Goal: Task Accomplishment & Management: Complete application form

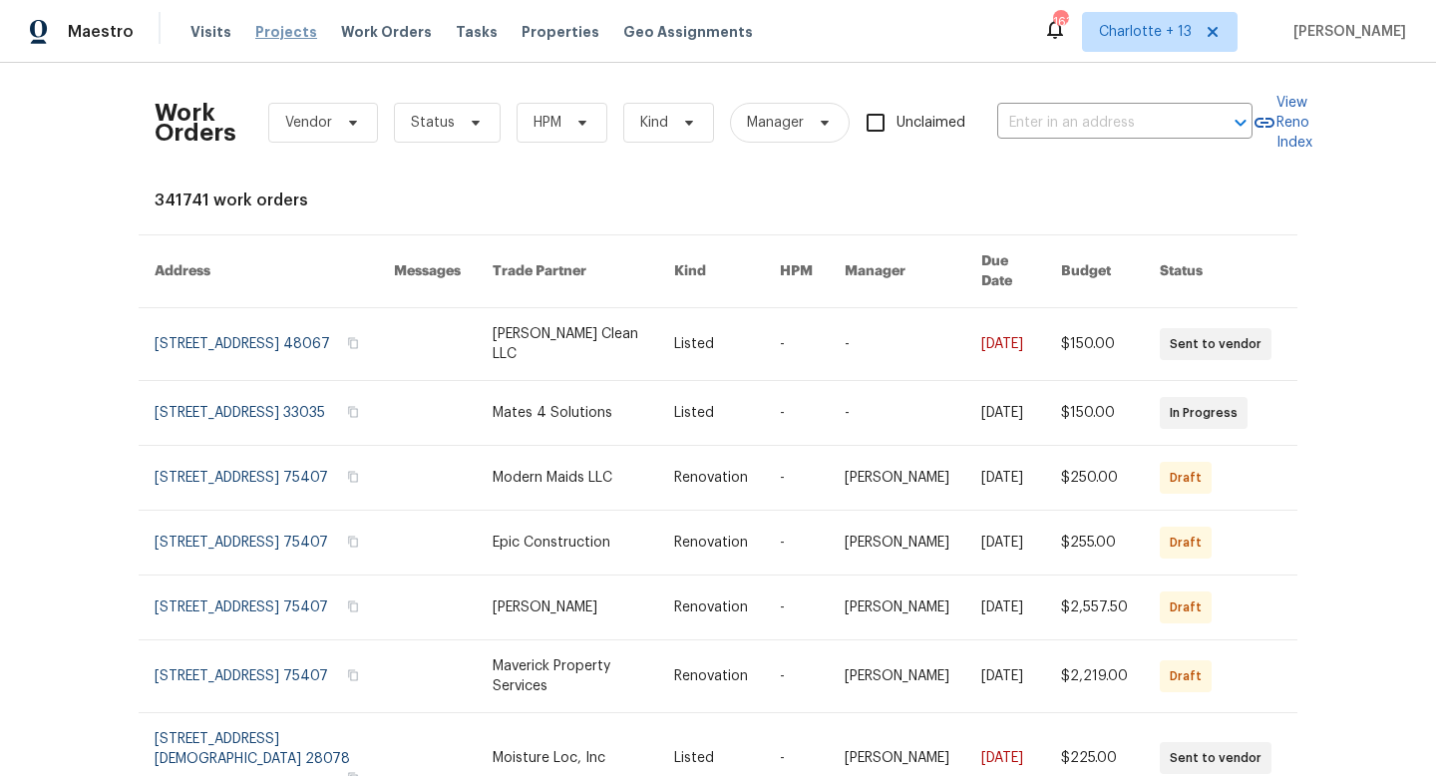
click at [285, 35] on span "Projects" at bounding box center [286, 32] width 62 height 20
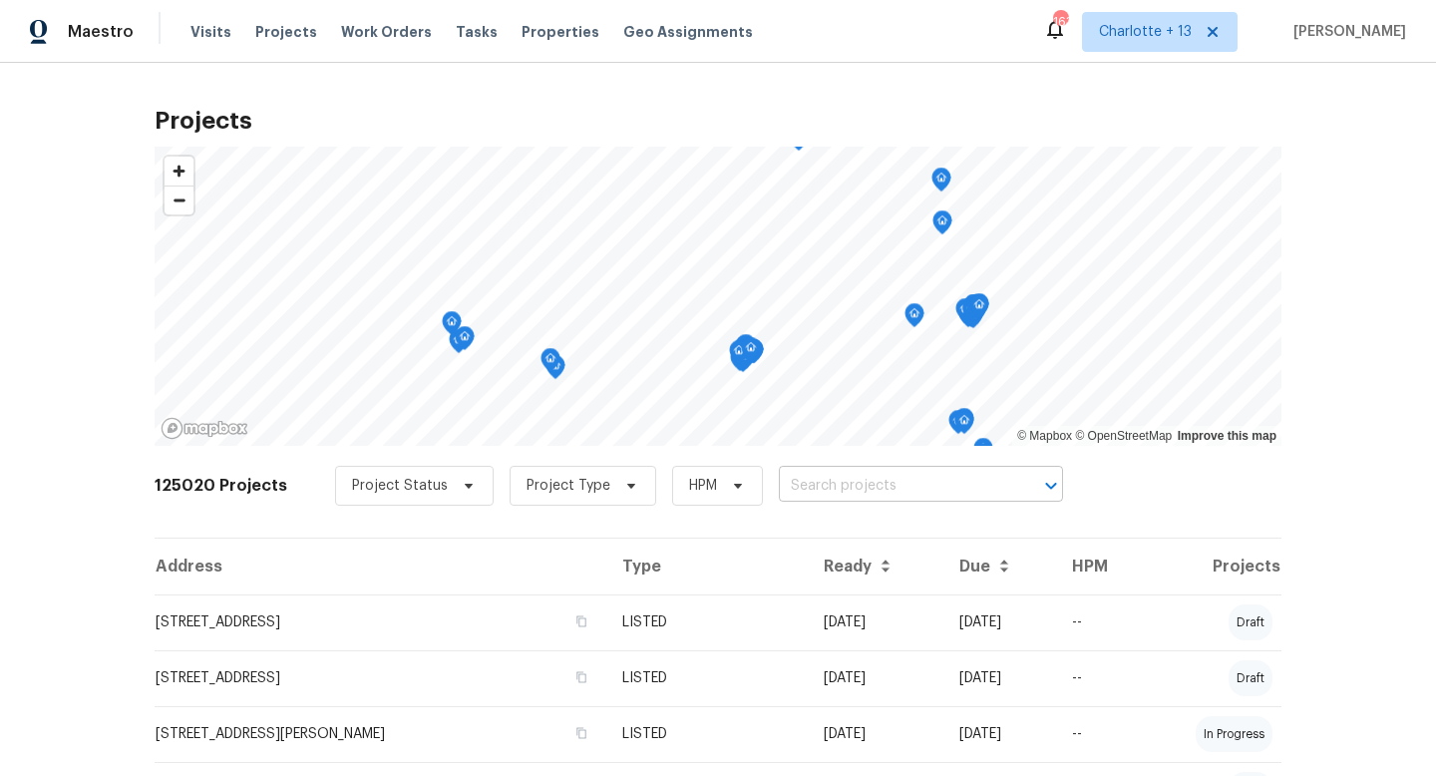
click at [801, 485] on input "text" at bounding box center [893, 486] width 228 height 31
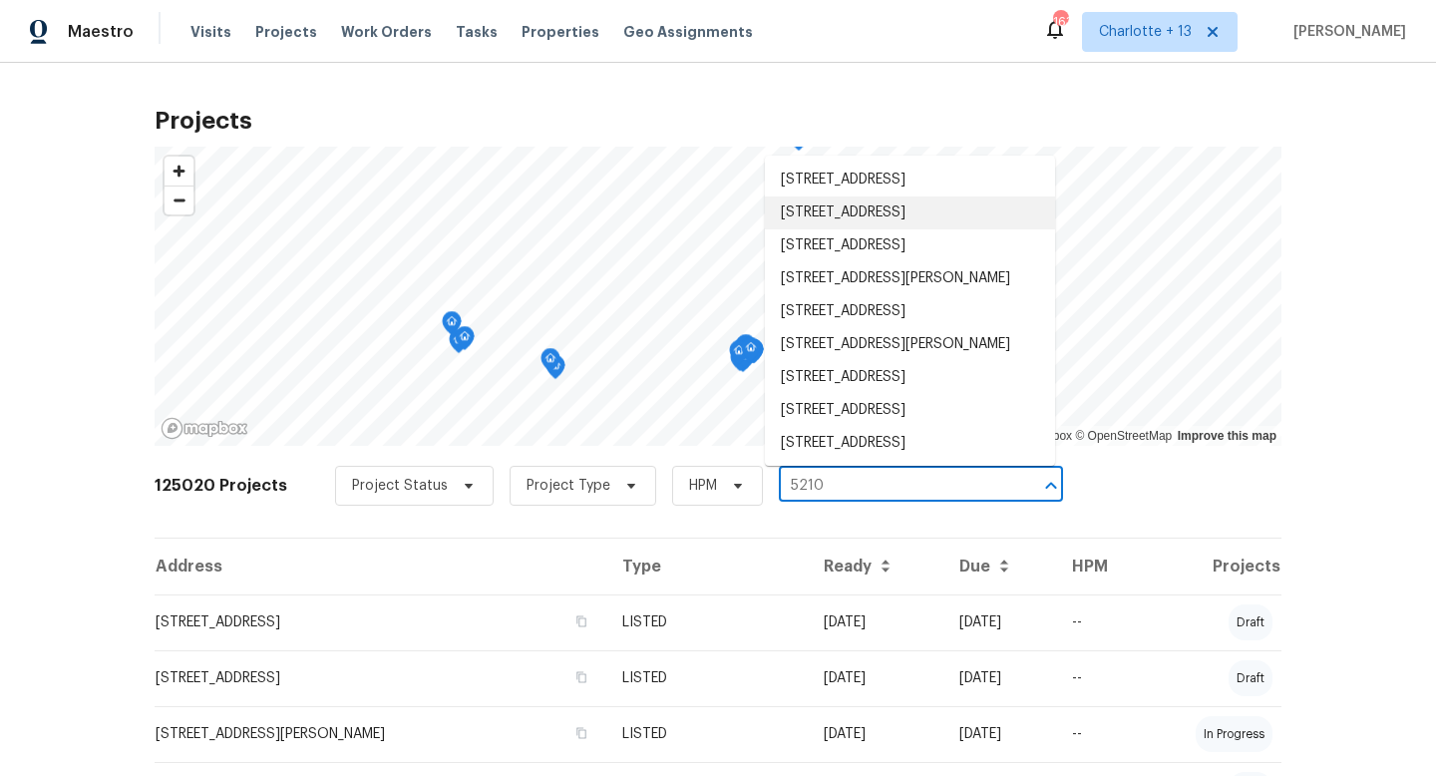
type input "5210"
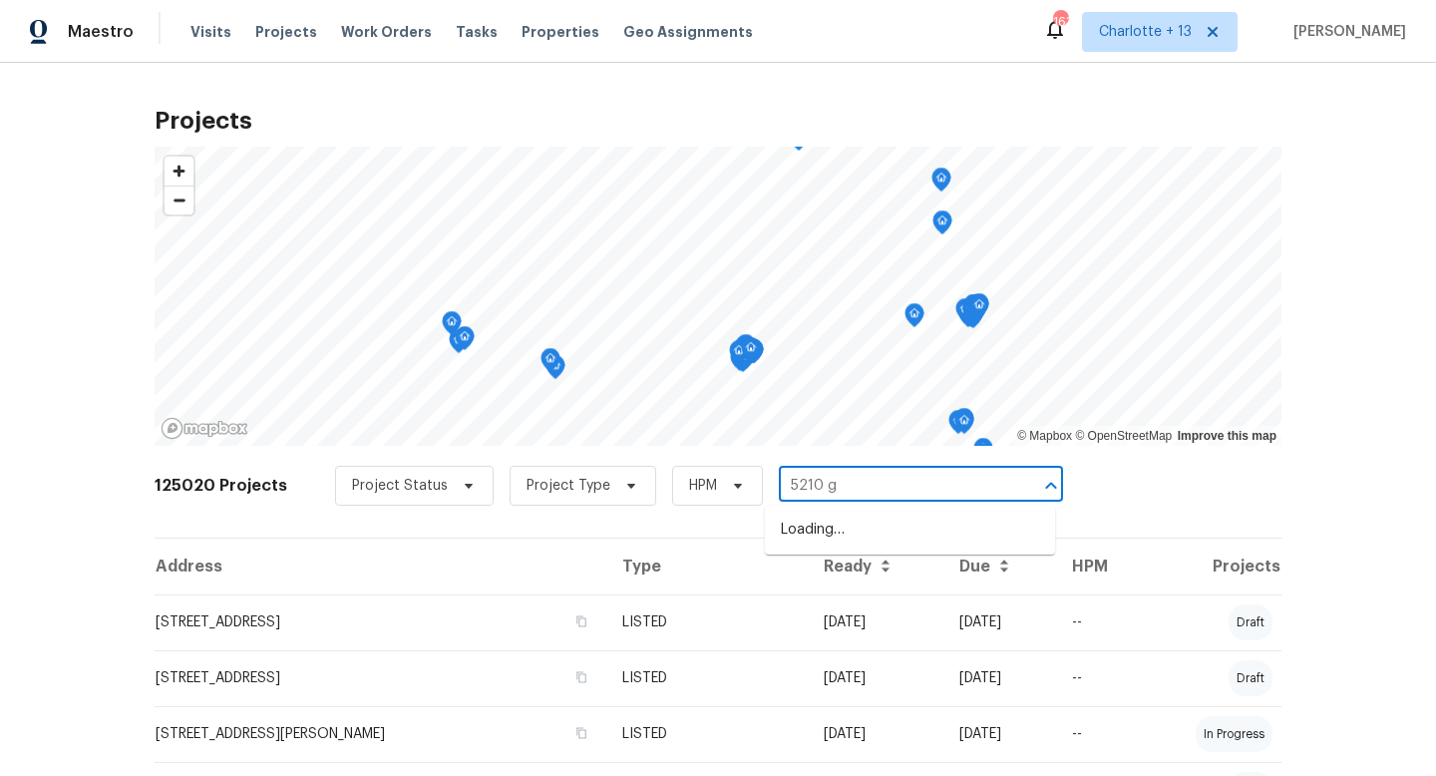
type input "5210 gr"
click at [806, 525] on li "[STREET_ADDRESS][PERSON_NAME]" at bounding box center [910, 529] width 290 height 33
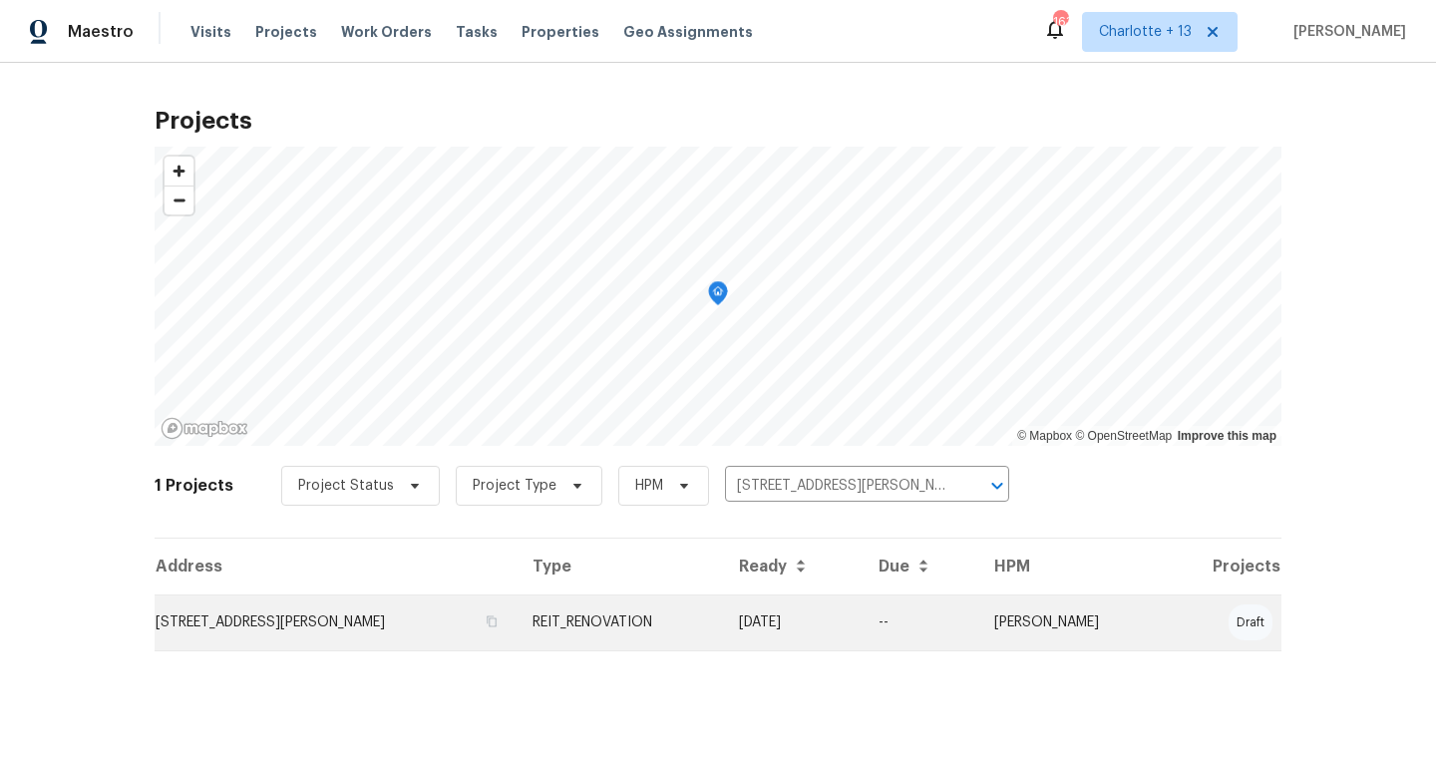
click at [724, 622] on td "REIT_RENOVATION" at bounding box center [619, 622] width 207 height 56
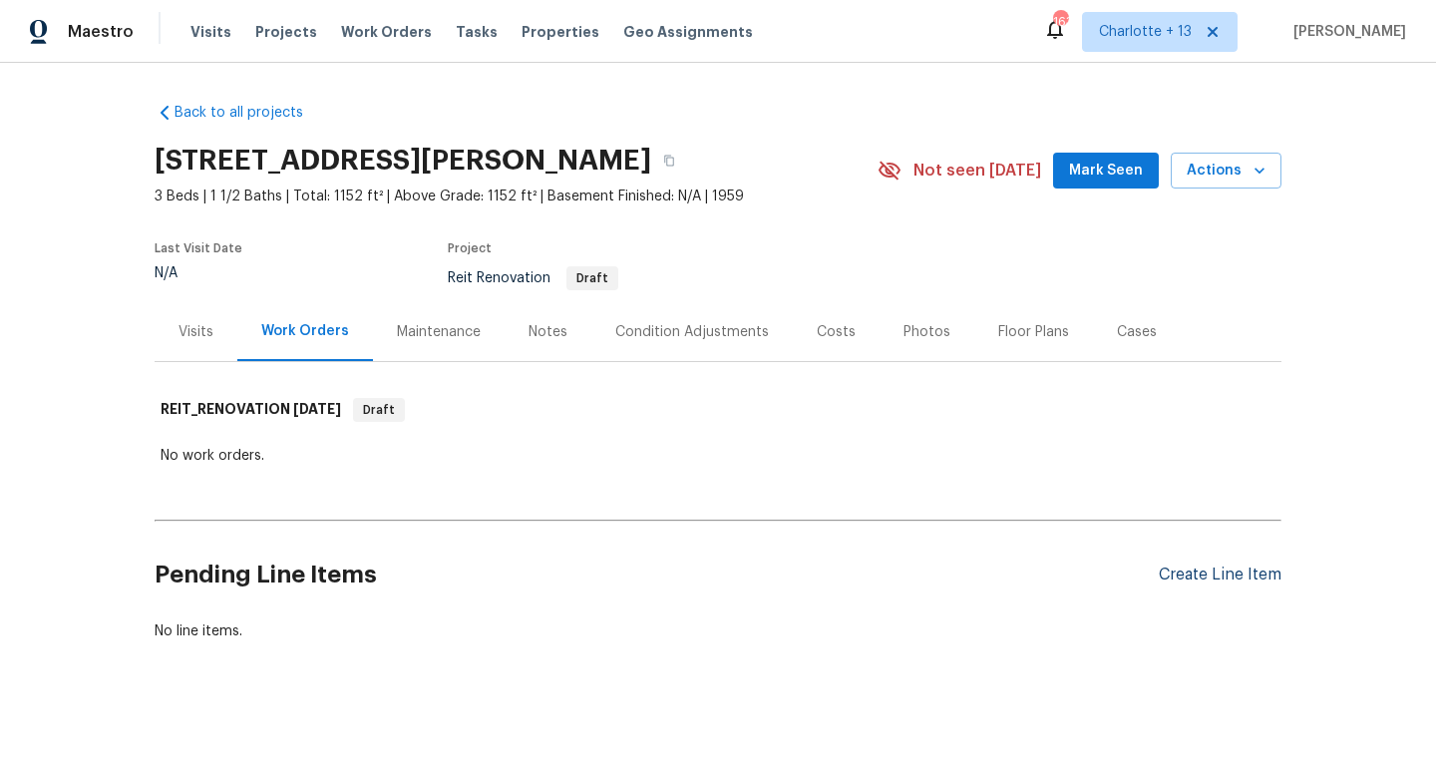
click at [1189, 577] on div "Create Line Item" at bounding box center [1219, 574] width 123 height 19
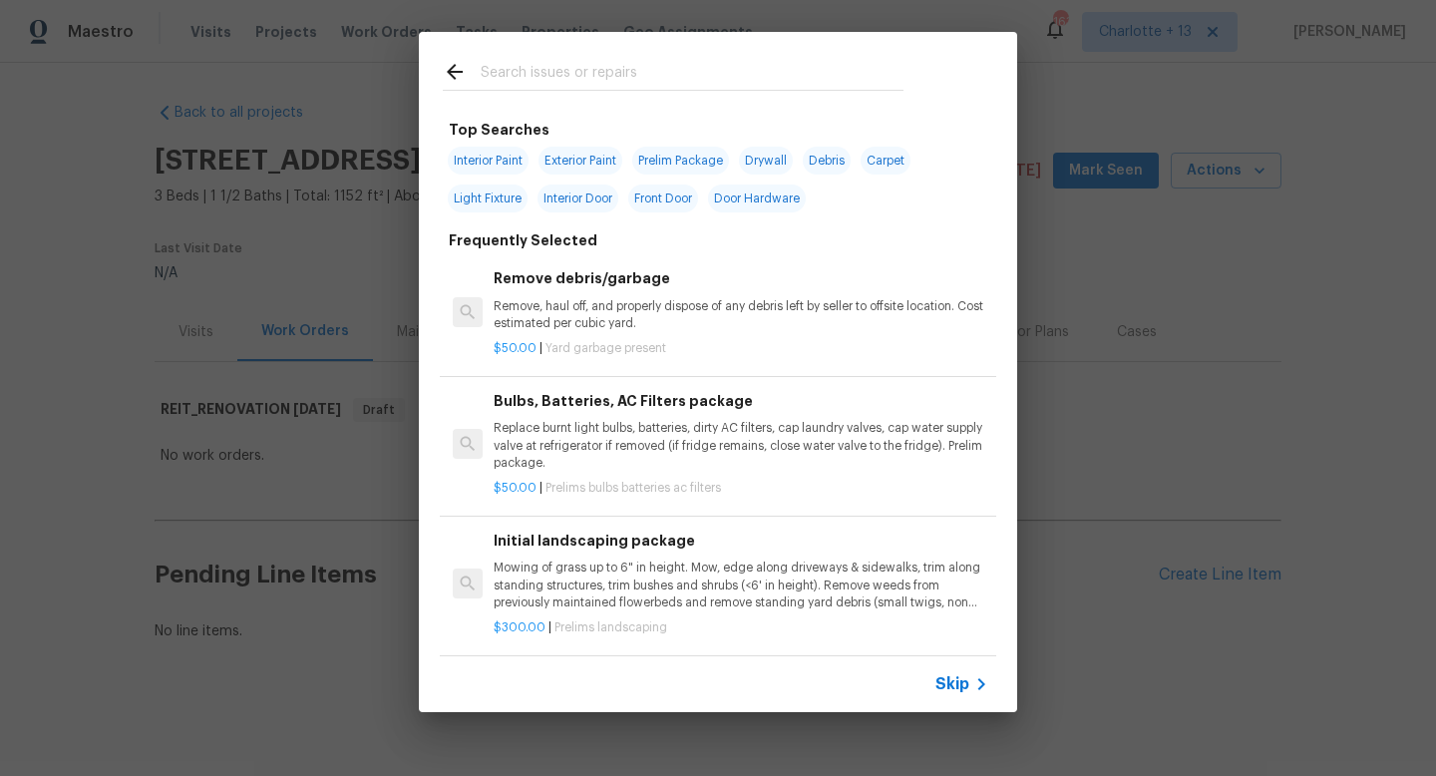
click at [646, 64] on input "text" at bounding box center [692, 75] width 423 height 30
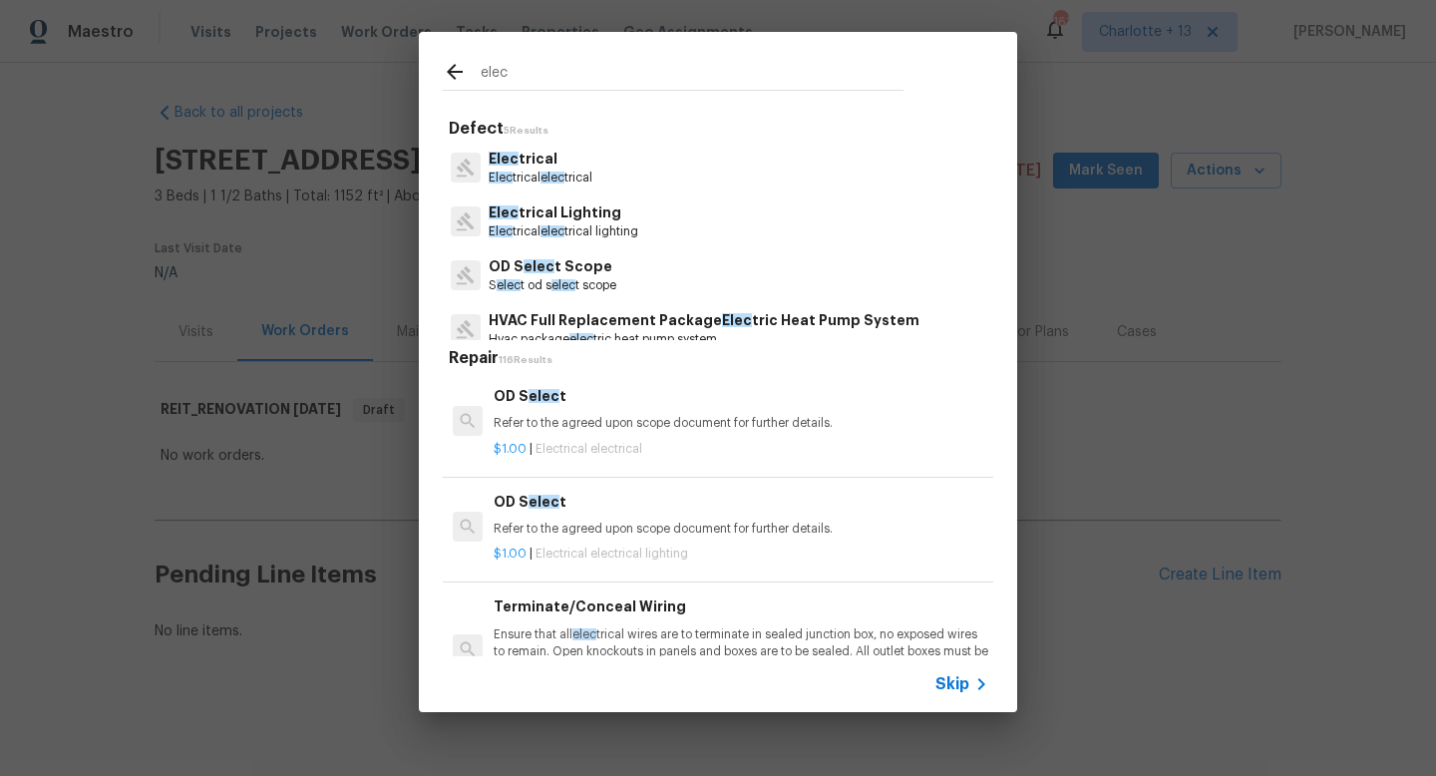
type input "elec"
click at [571, 159] on p "Elec trical" at bounding box center [540, 159] width 104 height 21
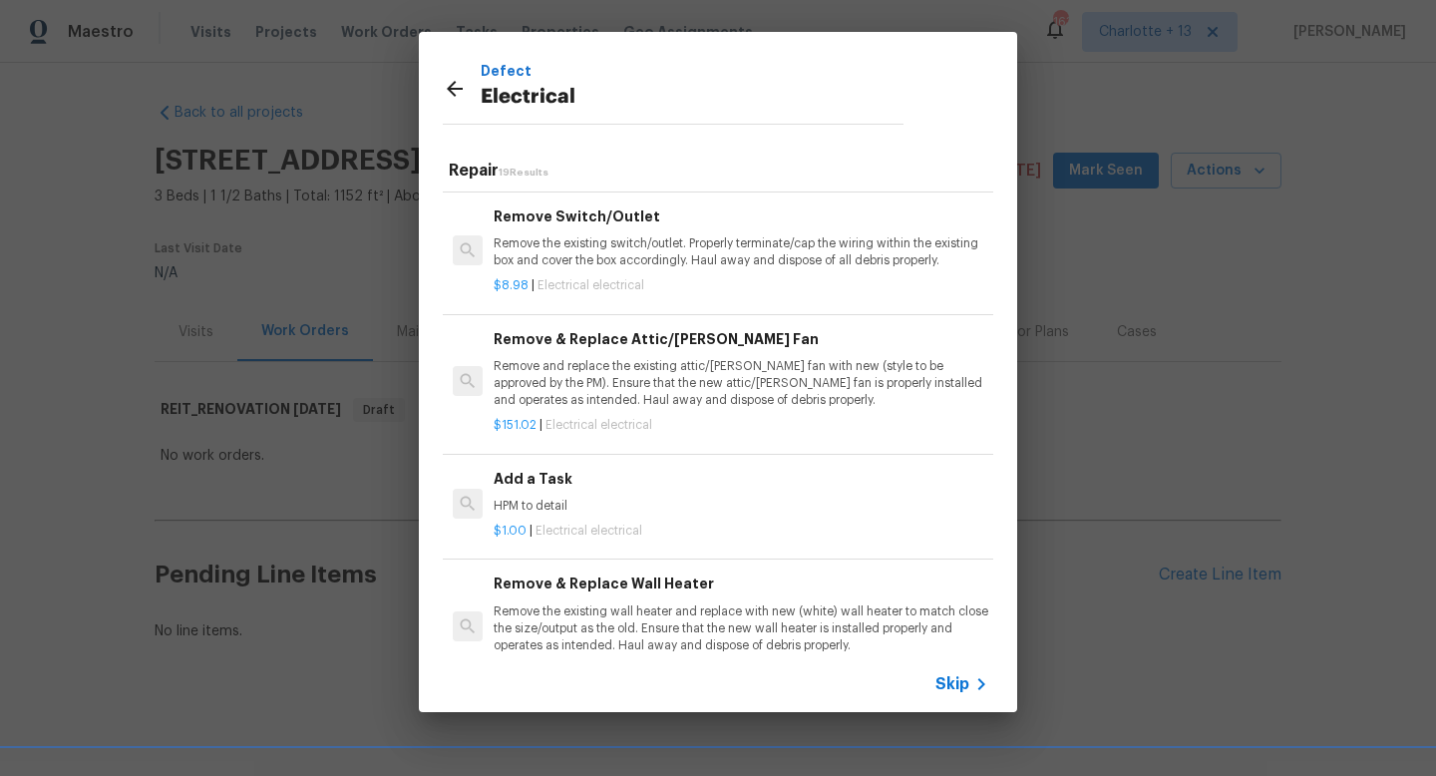
scroll to position [1418, 0]
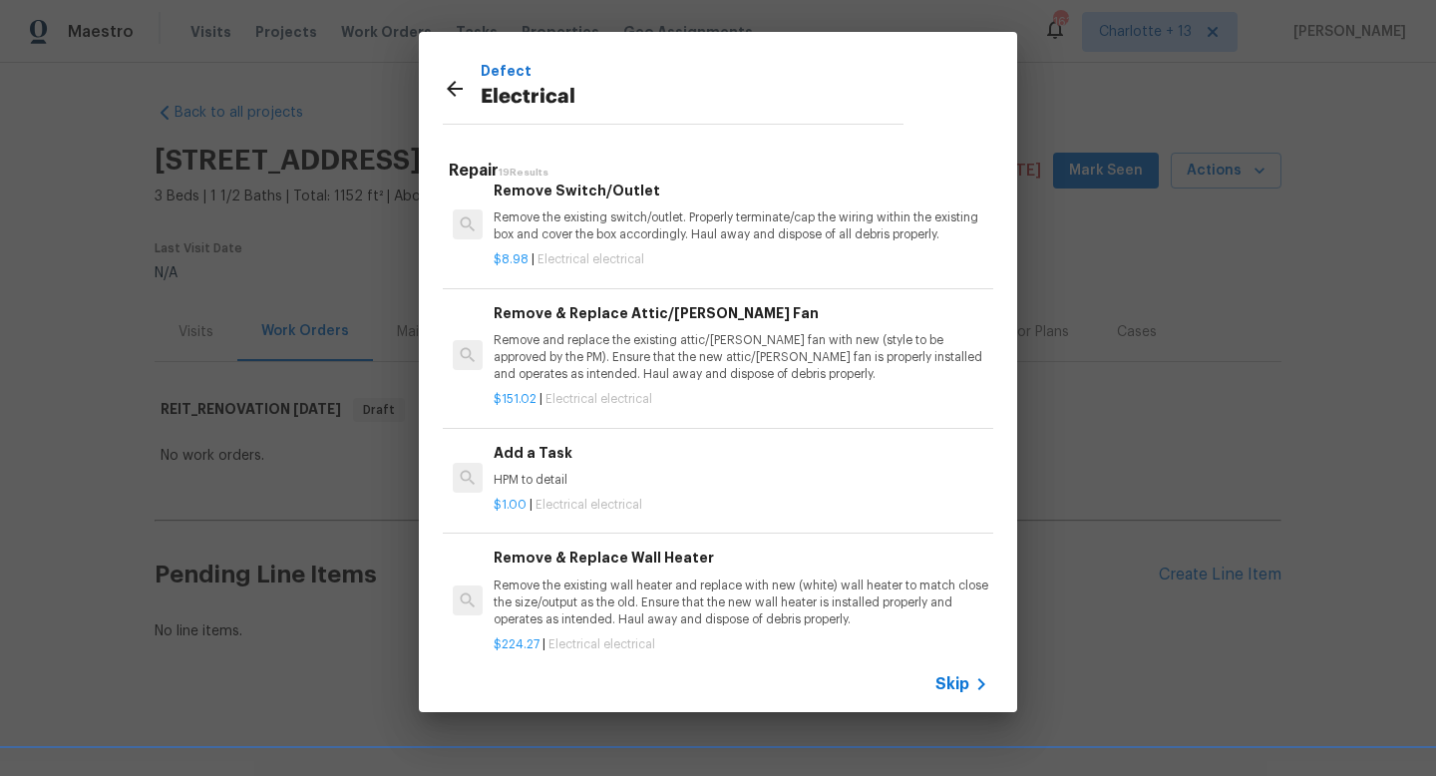
click at [561, 461] on h6 "Add a Task" at bounding box center [740, 453] width 494 height 22
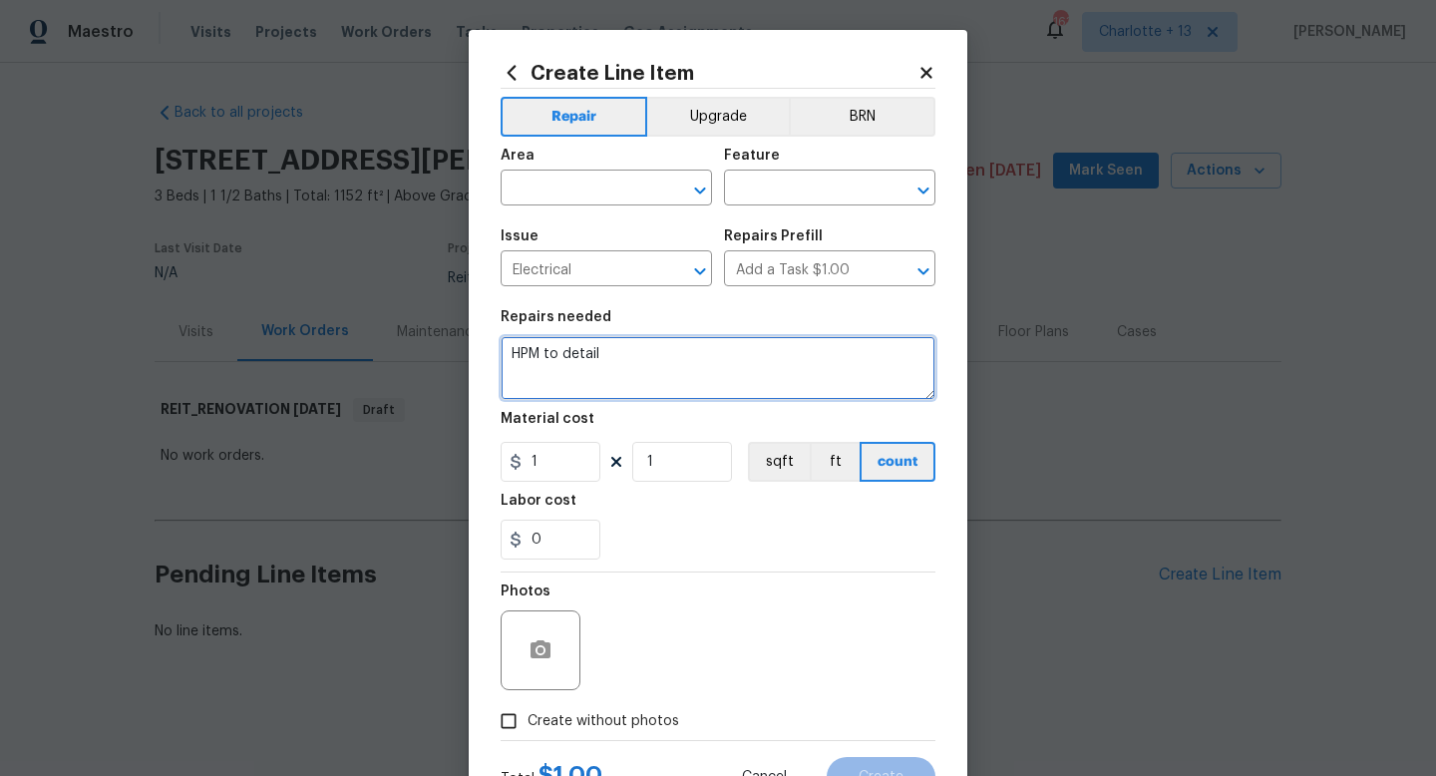
click at [633, 368] on textarea "HPM to detail" at bounding box center [717, 368] width 435 height 64
click at [617, 353] on textarea "HPM to detail" at bounding box center [717, 368] width 435 height 64
type textarea "H"
paste textarea "The 4 Pt inspector noted that there are improperly terminated wires in the atti…"
type textarea "The 4 Pt inspector noted that there are improperly terminated wires in the atti…"
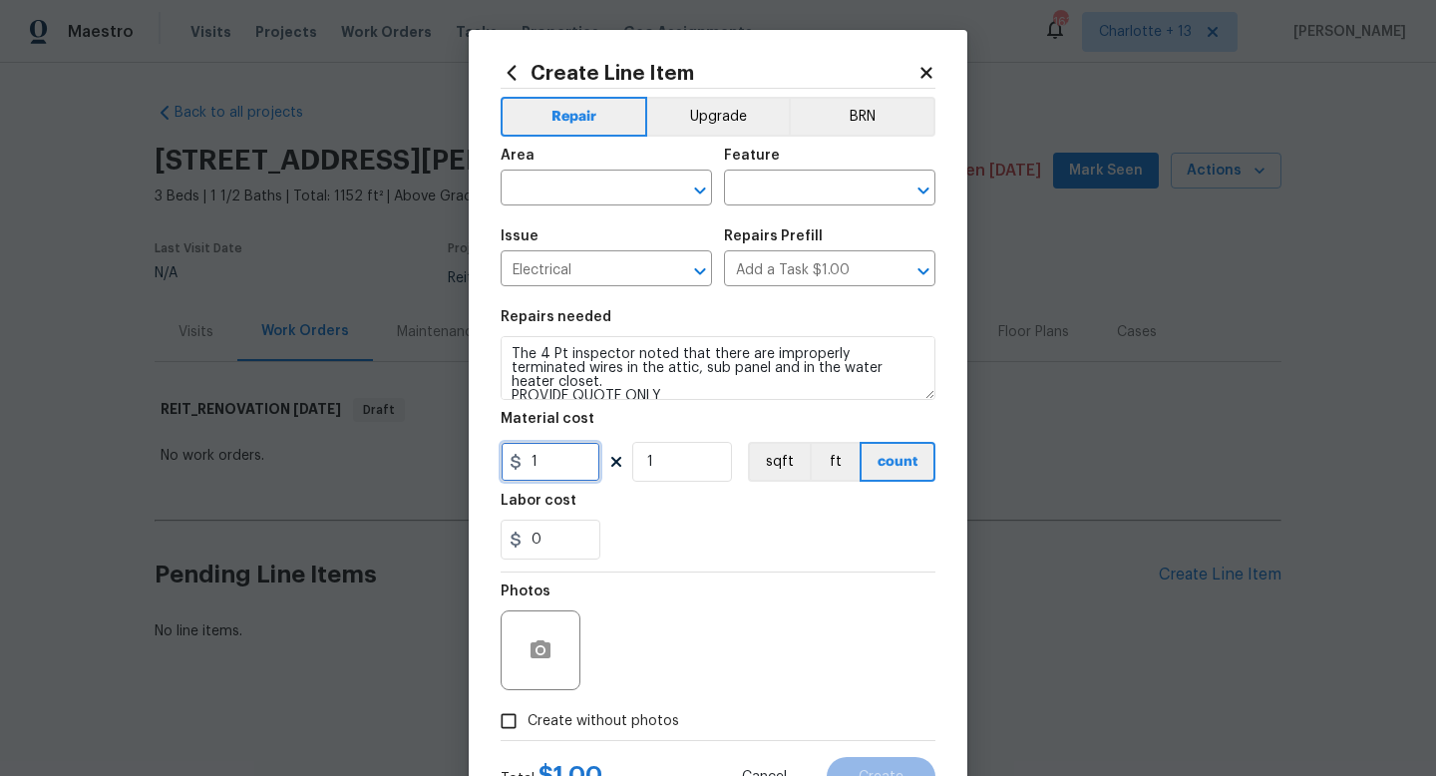
click at [556, 469] on input "1" at bounding box center [550, 462] width 100 height 40
type input "75"
click at [565, 176] on input "text" at bounding box center [578, 189] width 156 height 31
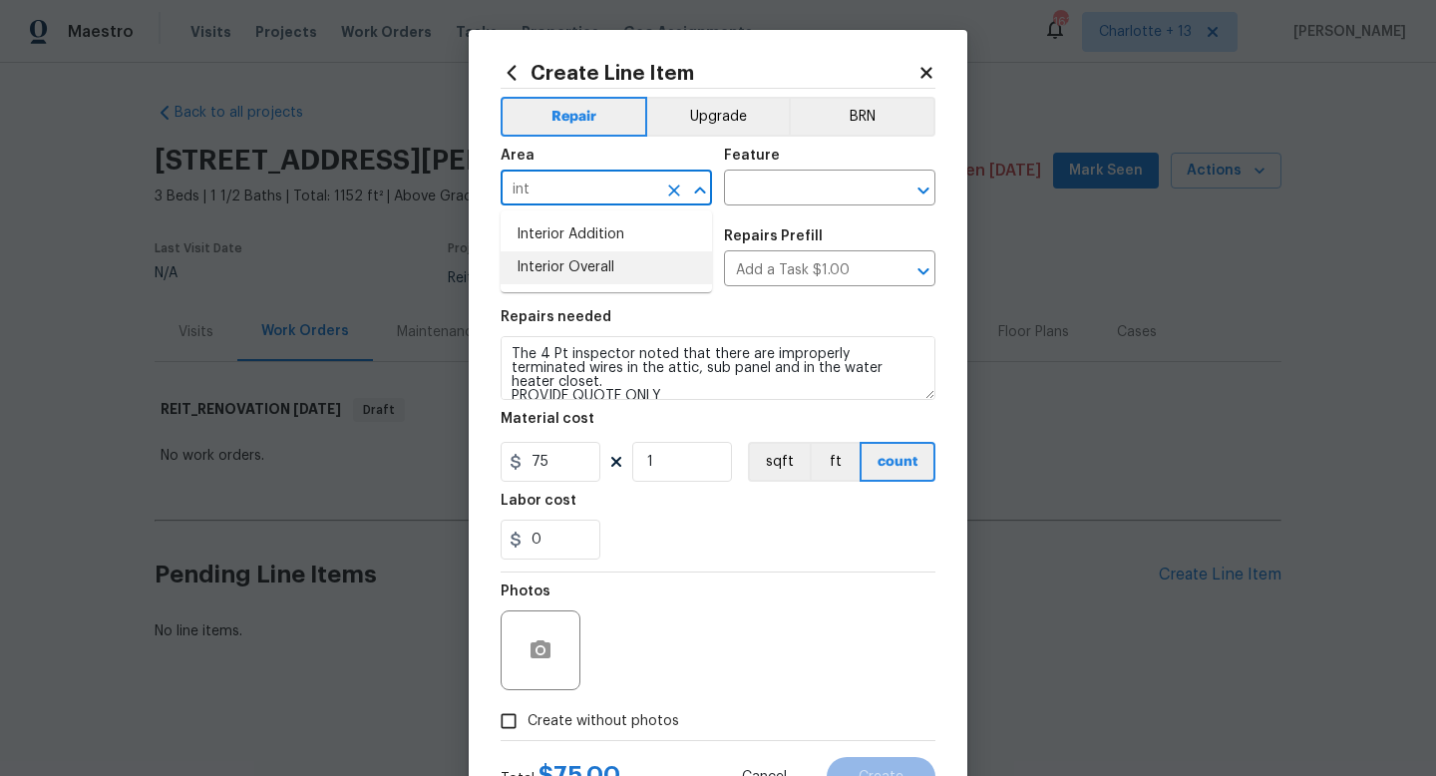
click at [560, 268] on li "Interior Overall" at bounding box center [605, 267] width 211 height 33
type input "Interior Overall"
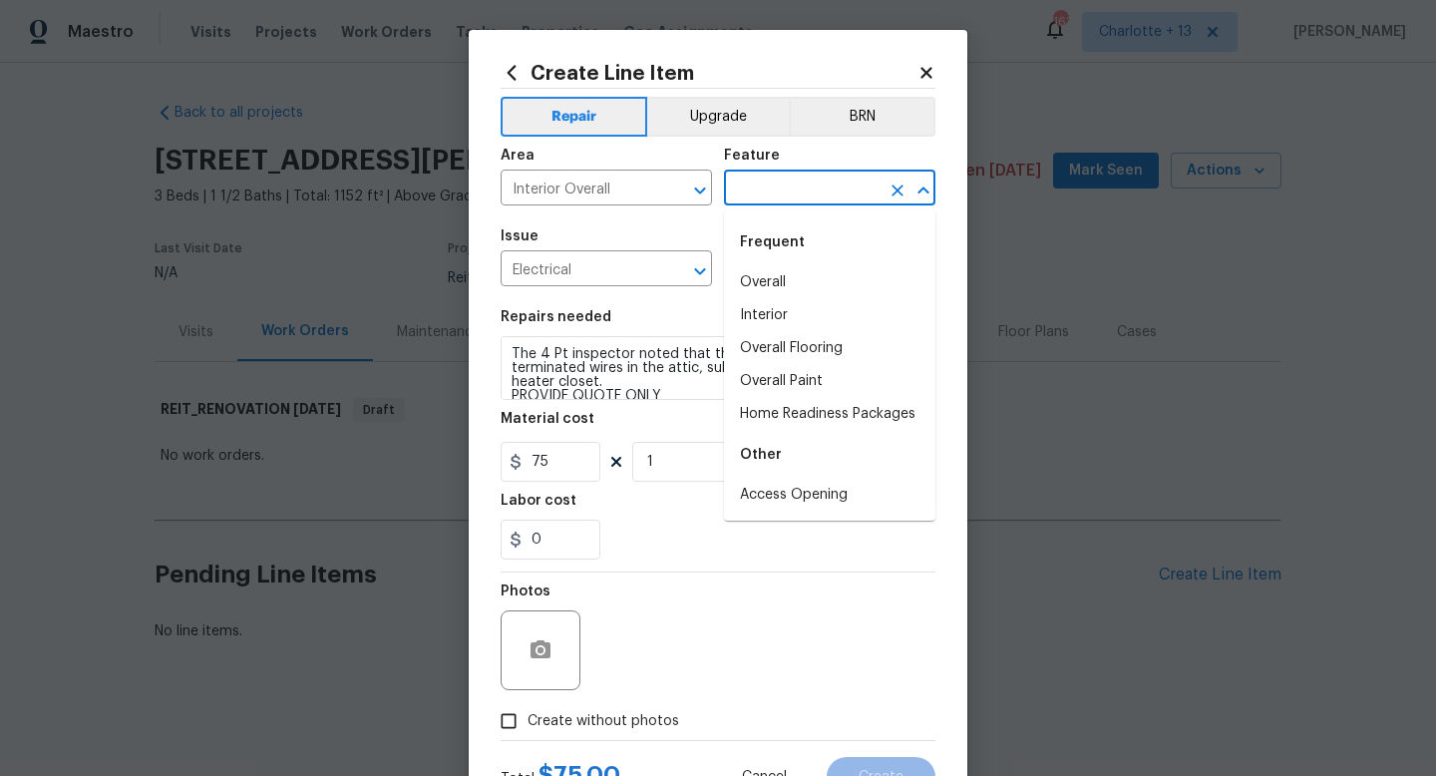
click at [753, 196] on input "text" at bounding box center [802, 189] width 156 height 31
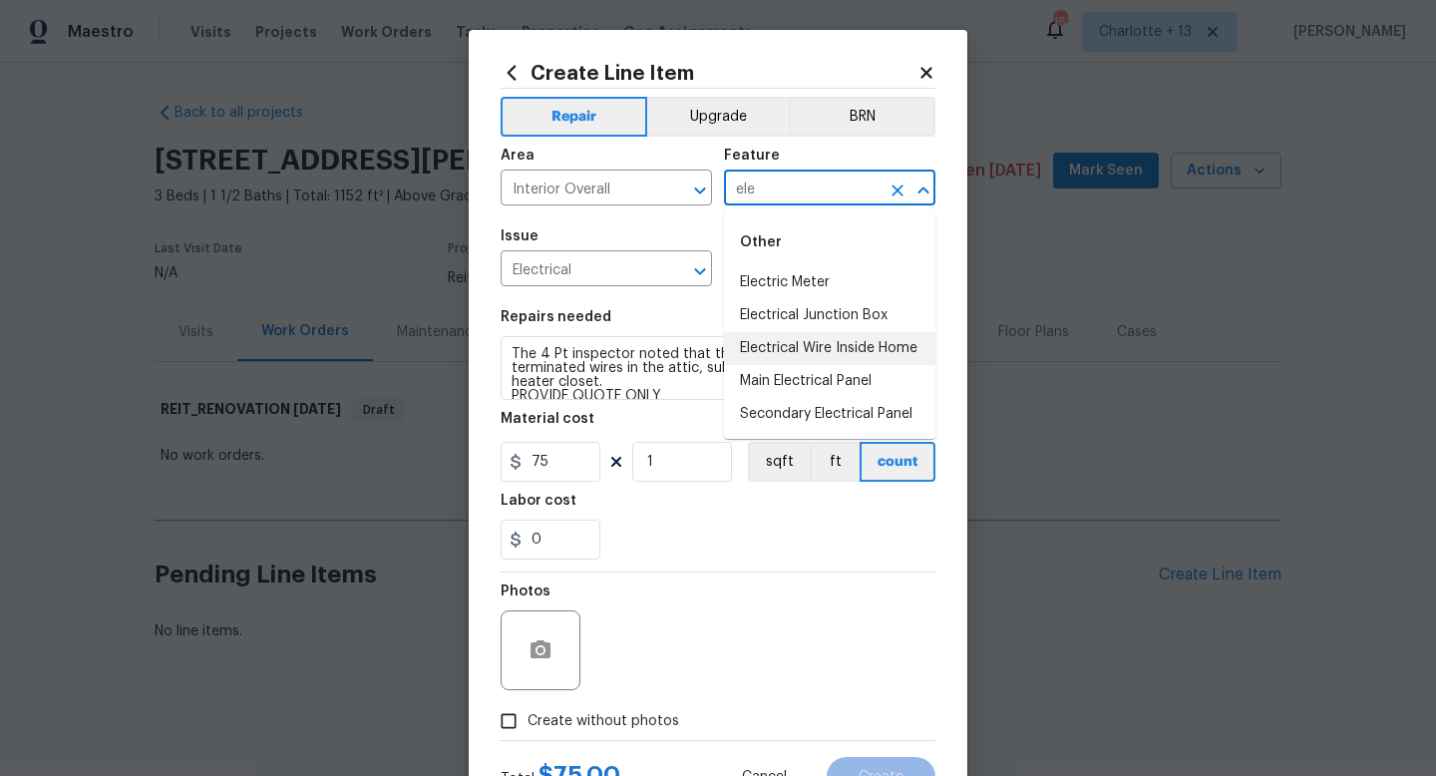
click at [829, 359] on li "Electrical Wire Inside Home" at bounding box center [829, 348] width 211 height 33
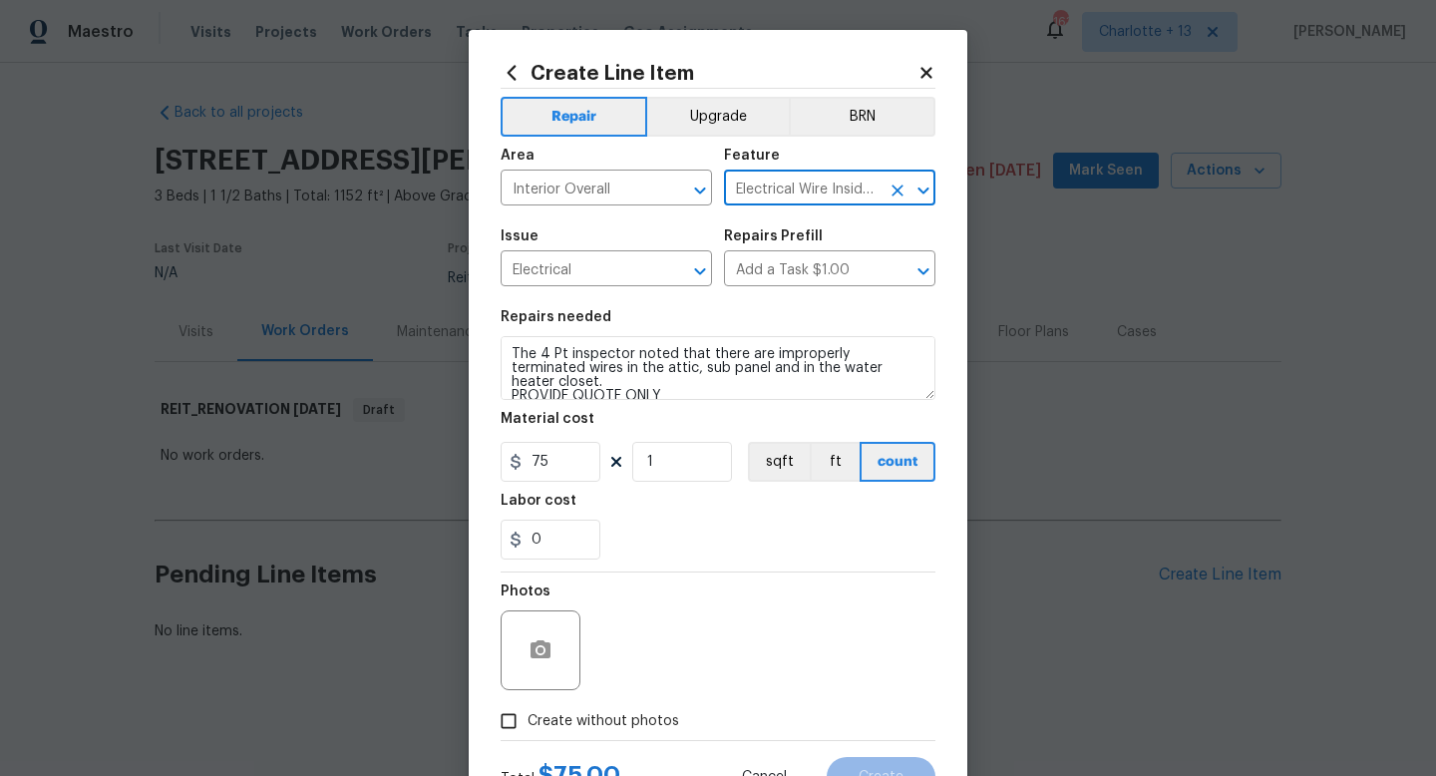
type input "Electrical Wire Inside Home"
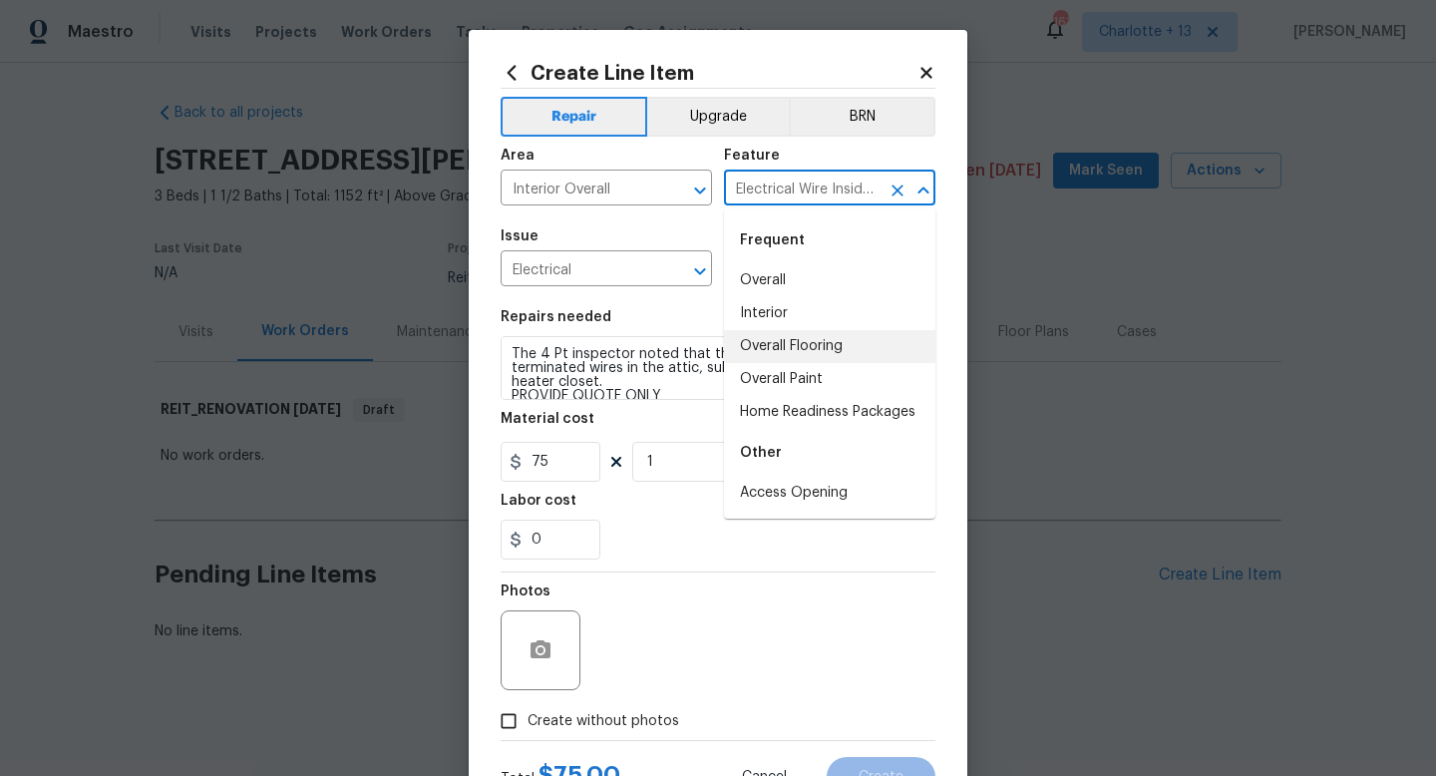
scroll to position [84, 0]
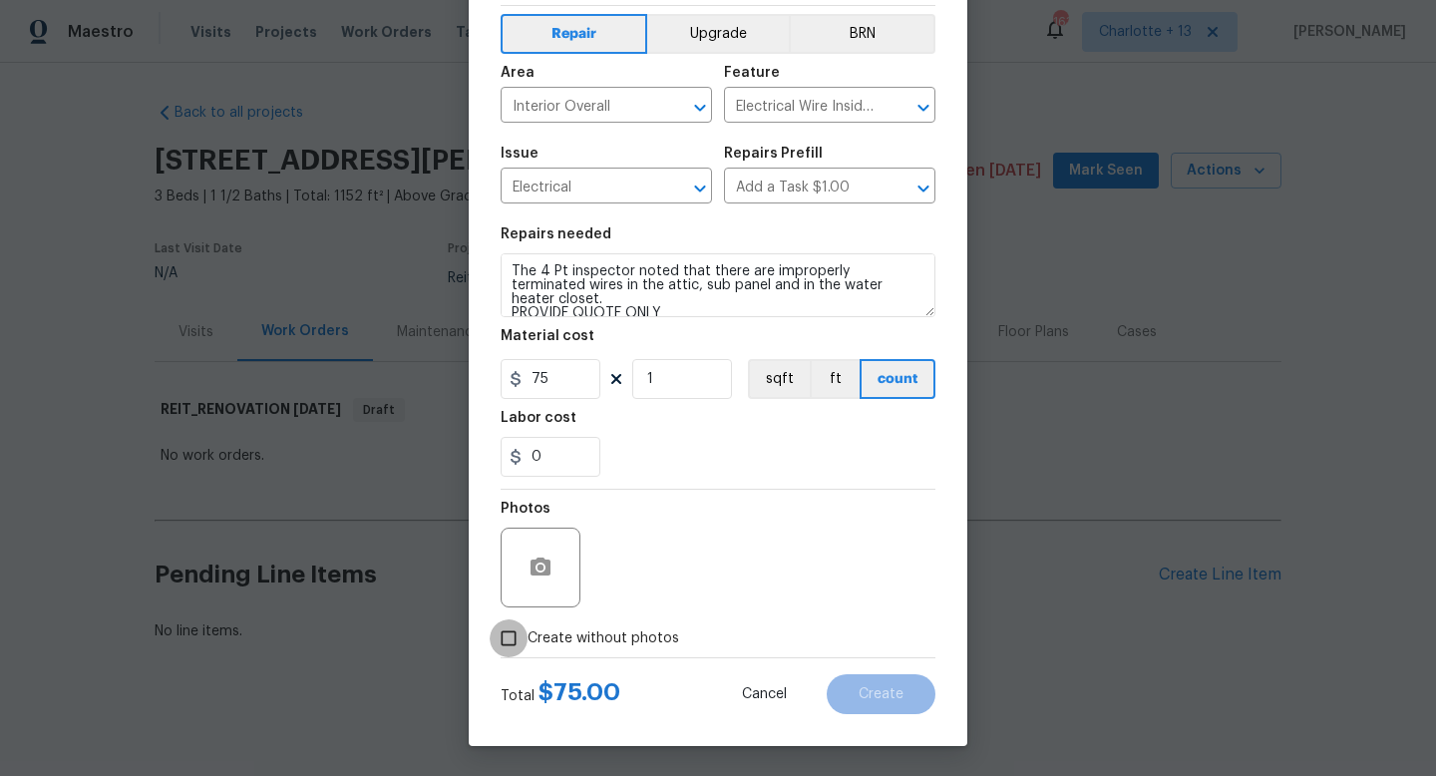
click at [503, 639] on input "Create without photos" at bounding box center [508, 638] width 38 height 38
checkbox input "true"
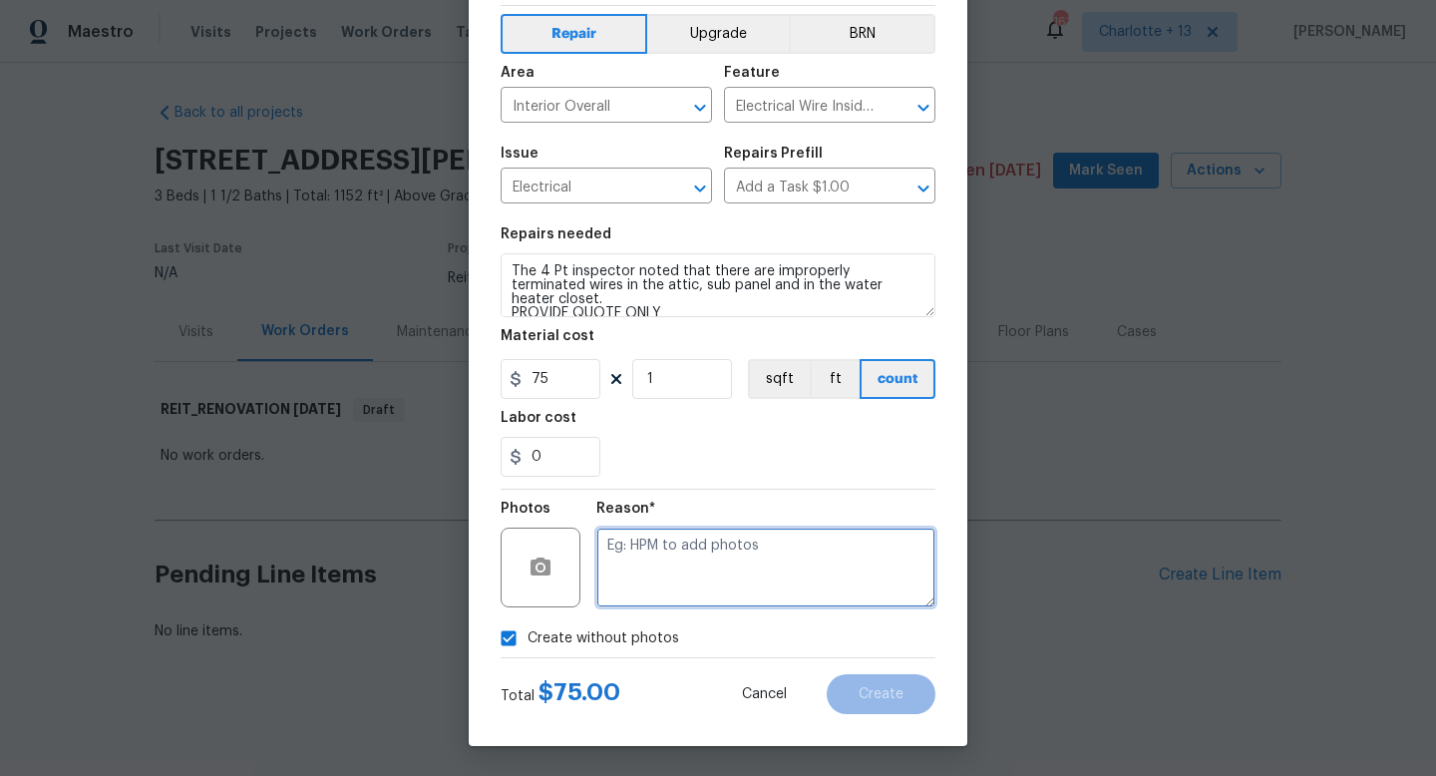
click at [656, 572] on textarea at bounding box center [765, 567] width 339 height 80
type textarea "QUOTE ONLY"
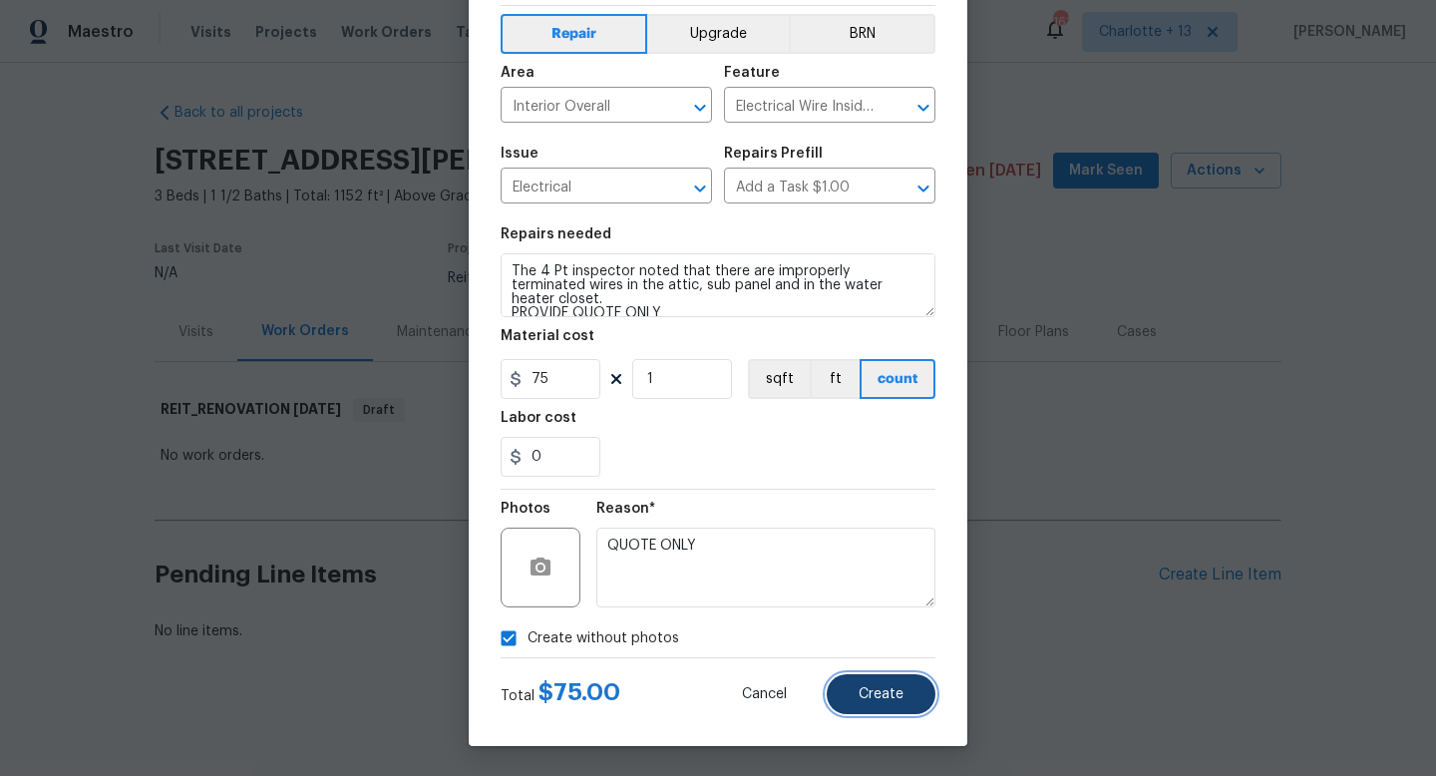
click at [874, 703] on button "Create" at bounding box center [880, 694] width 109 height 40
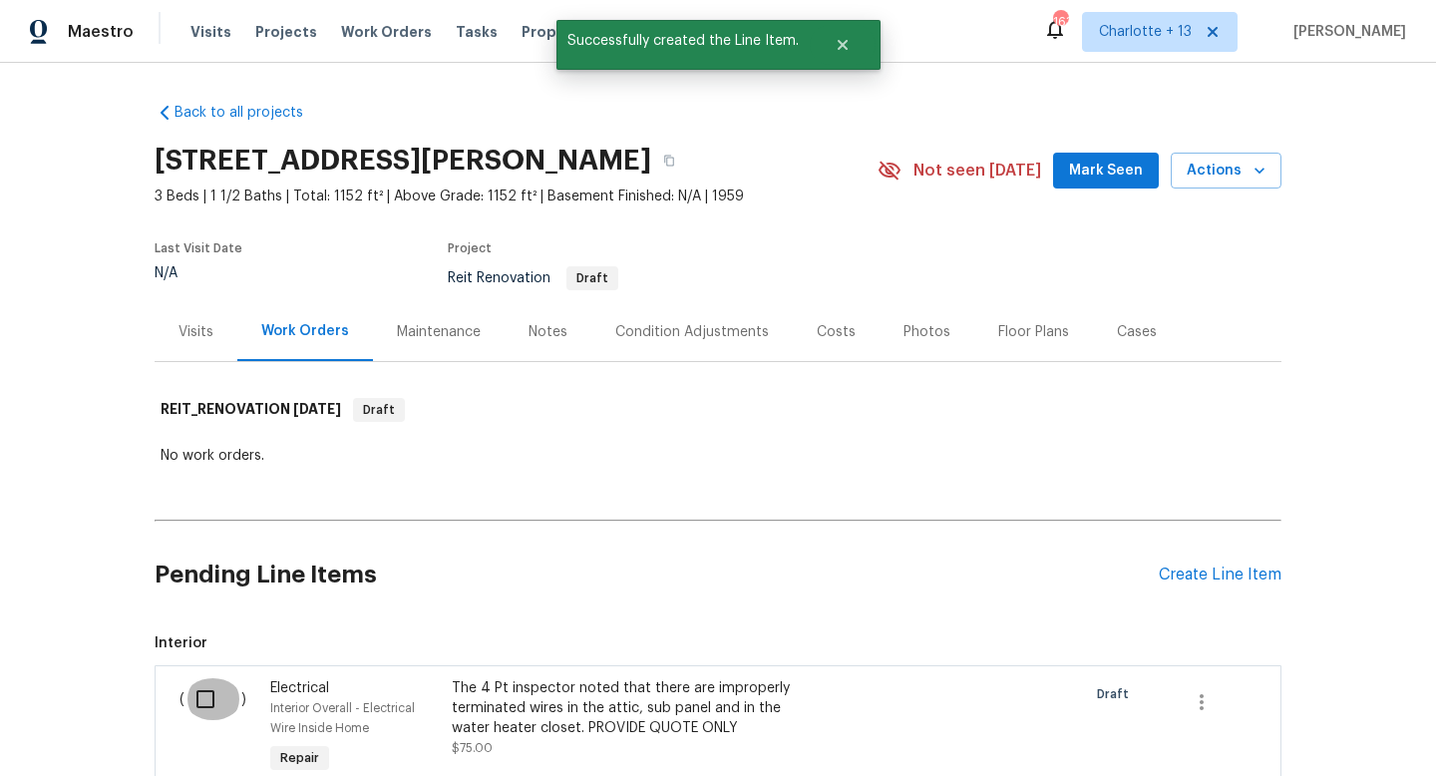
click at [205, 701] on input "checkbox" at bounding box center [212, 699] width 57 height 42
checkbox input "true"
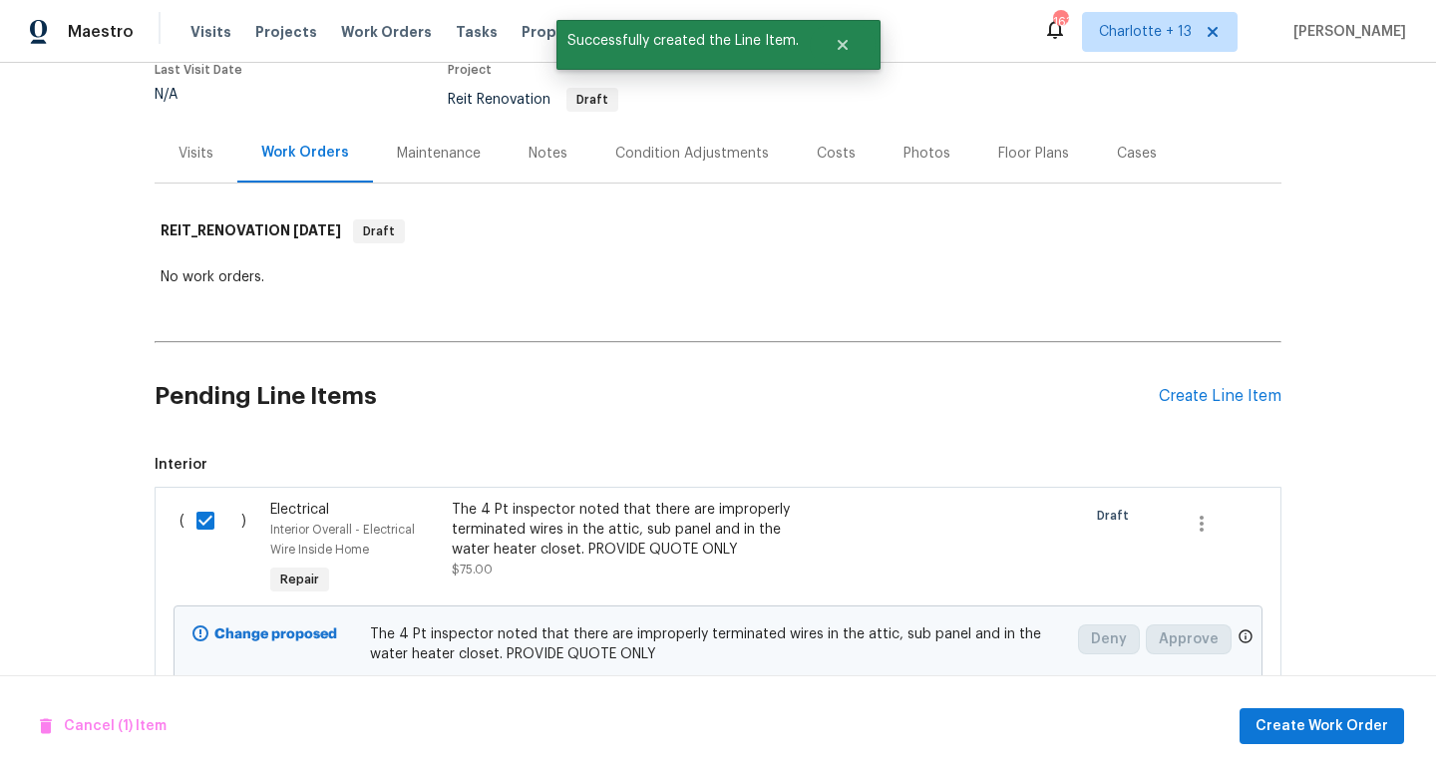
scroll to position [182, 0]
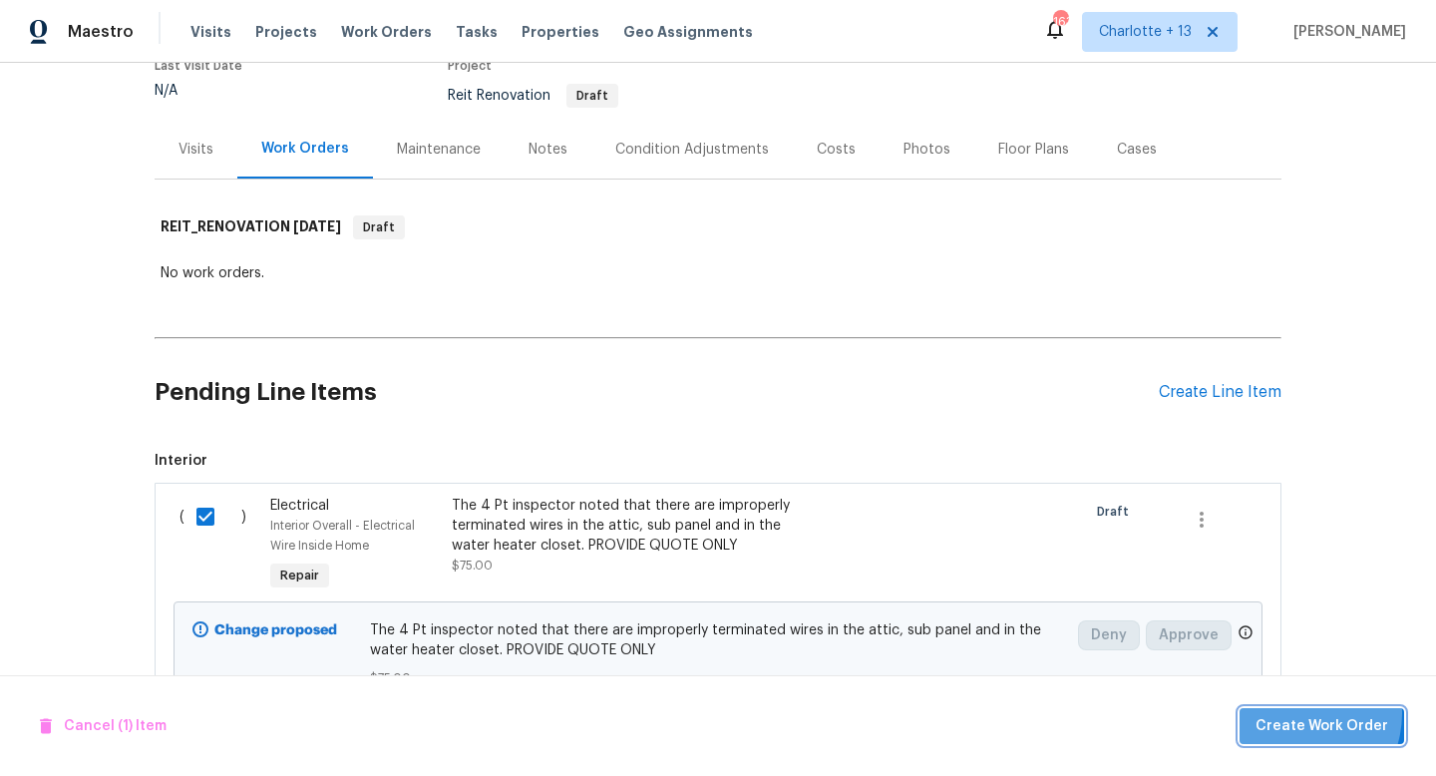
click at [1300, 714] on span "Create Work Order" at bounding box center [1321, 726] width 133 height 25
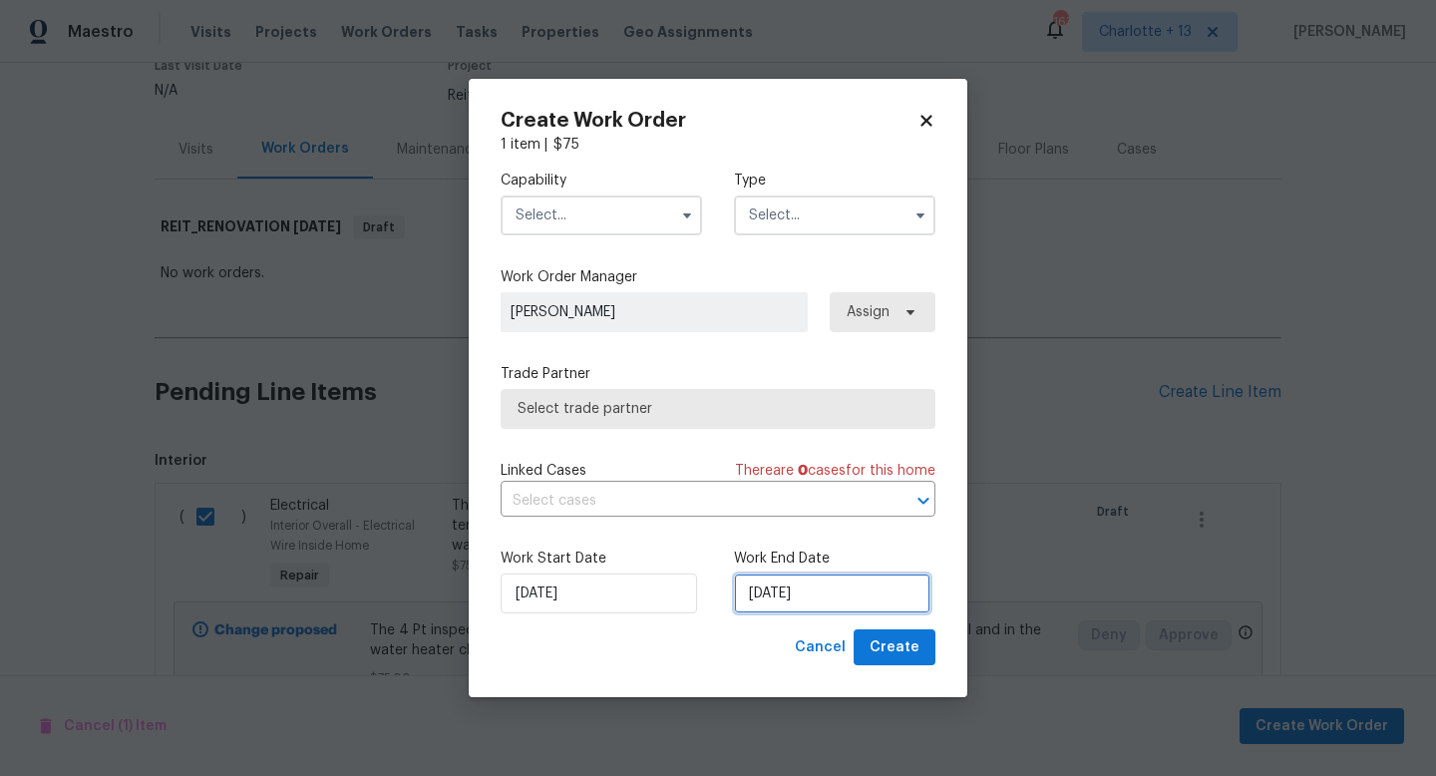
click at [804, 604] on input "[DATE]" at bounding box center [832, 593] width 196 height 40
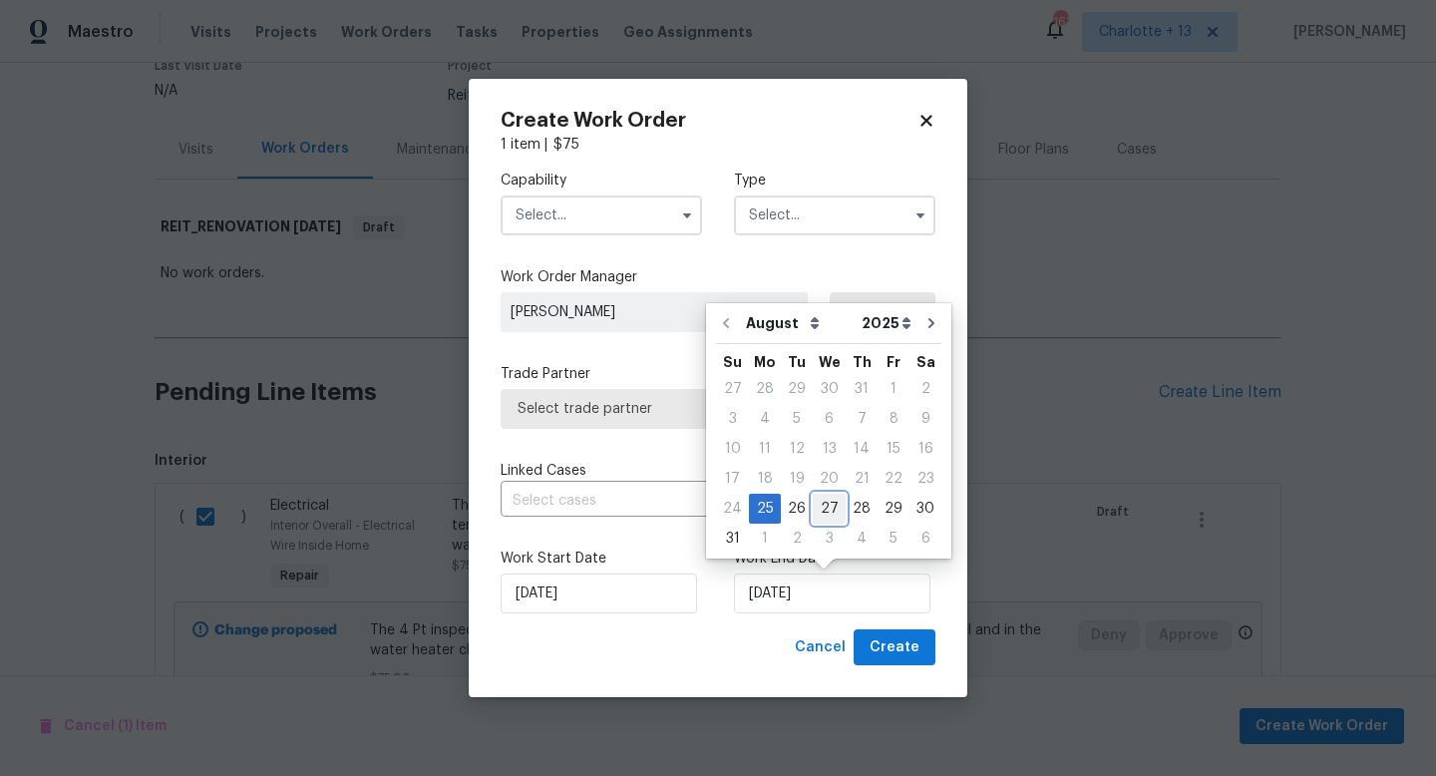
click at [819, 504] on div "27" at bounding box center [828, 508] width 33 height 28
type input "[DATE]"
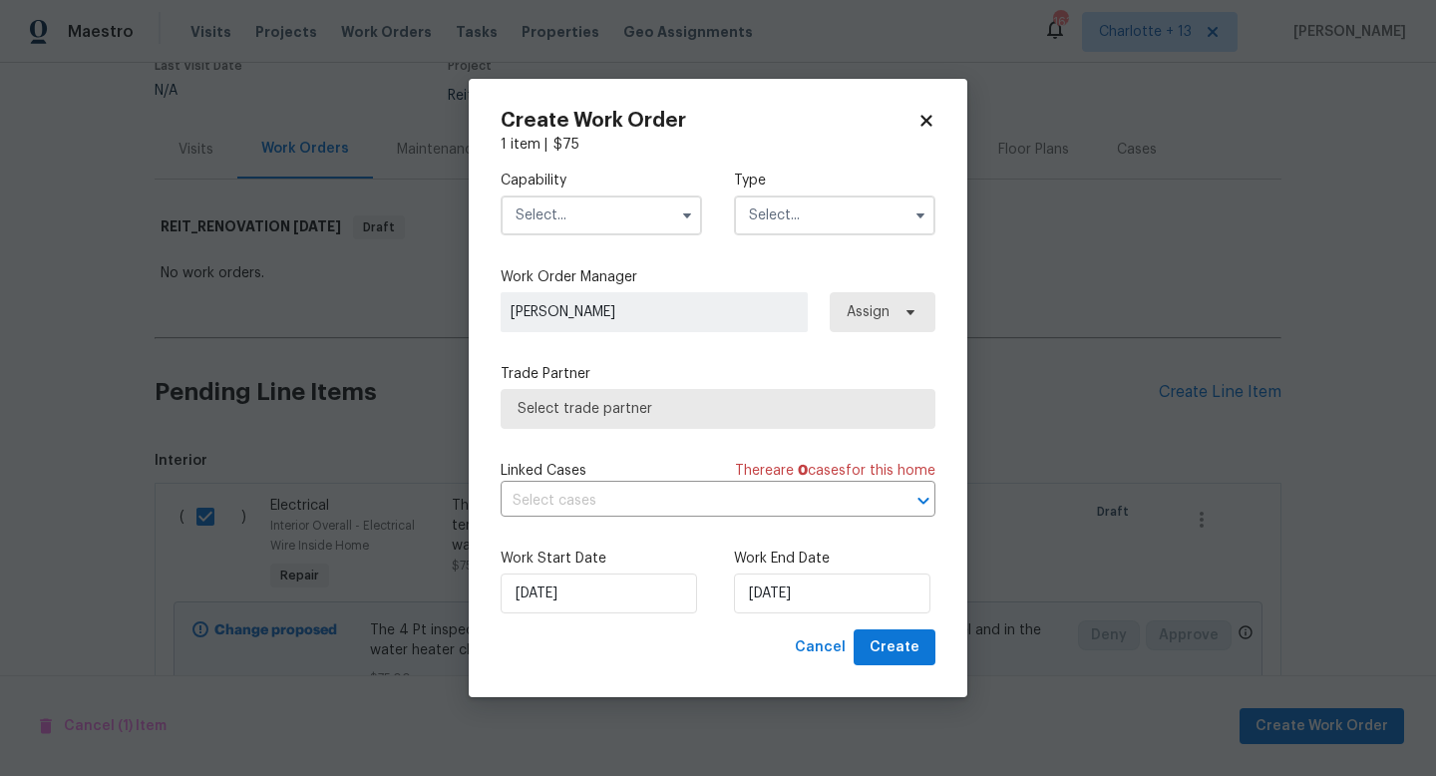
click at [637, 224] on input "text" at bounding box center [600, 215] width 201 height 40
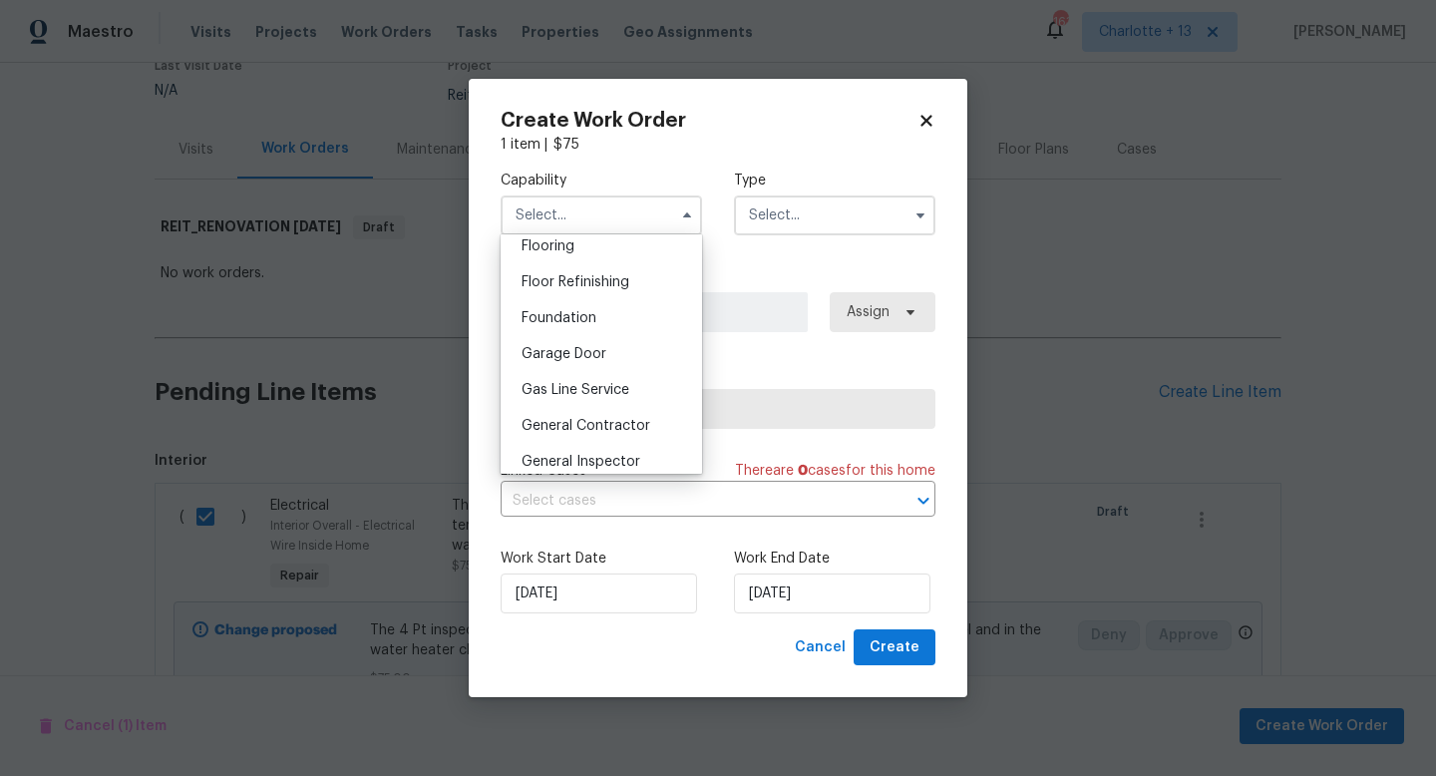
scroll to position [792, 0]
click at [599, 412] on span "General Contractor" at bounding box center [585, 419] width 129 height 14
type input "General Contractor"
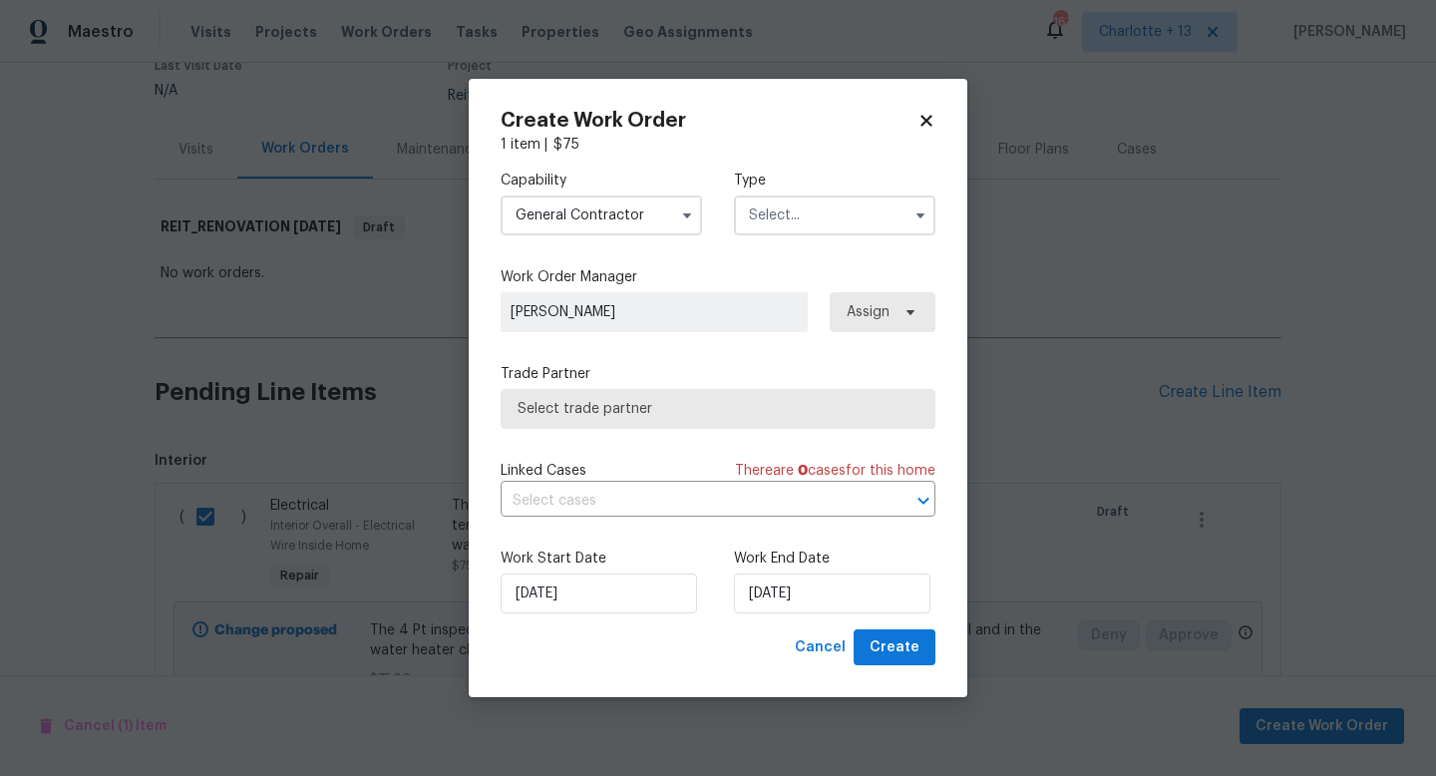
click at [795, 214] on input "text" at bounding box center [834, 215] width 201 height 40
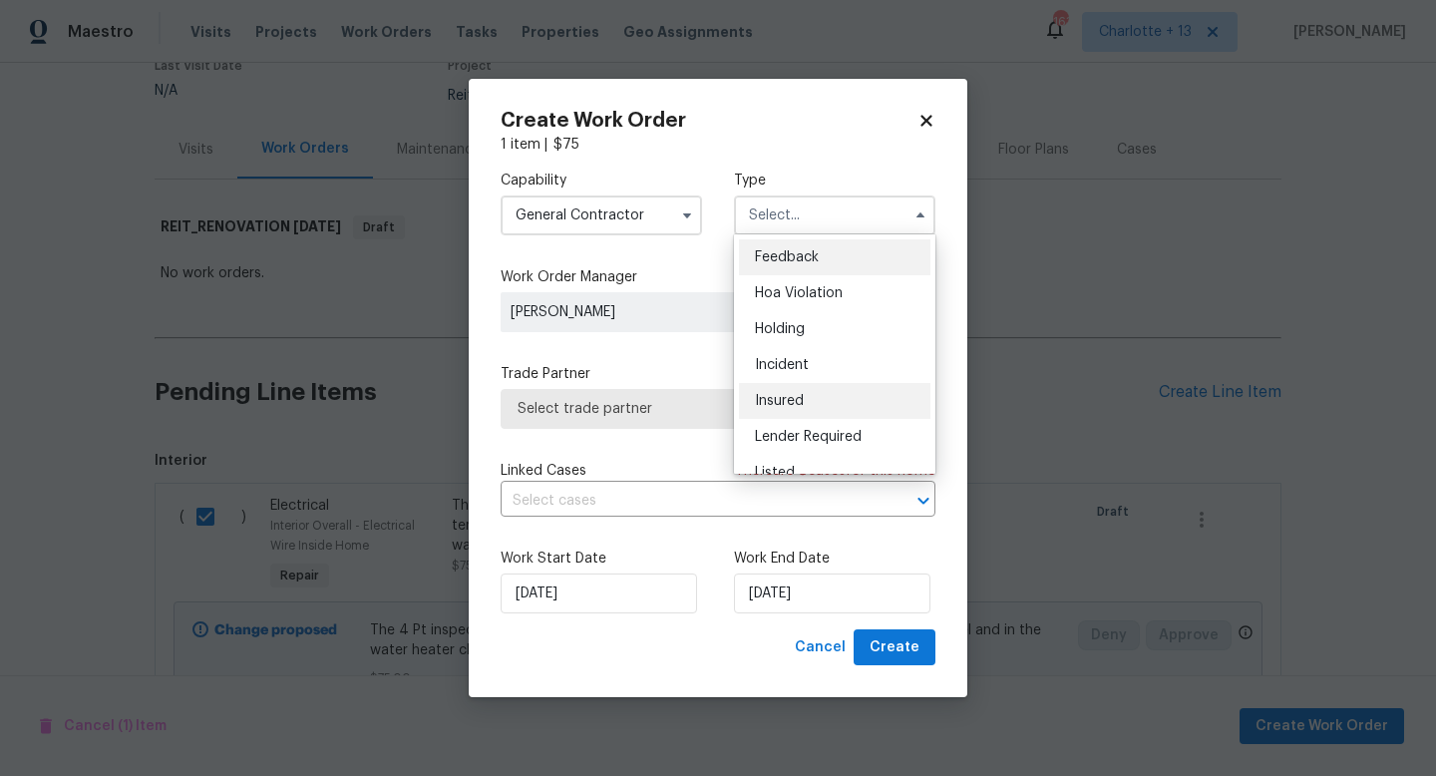
scroll to position [453, 0]
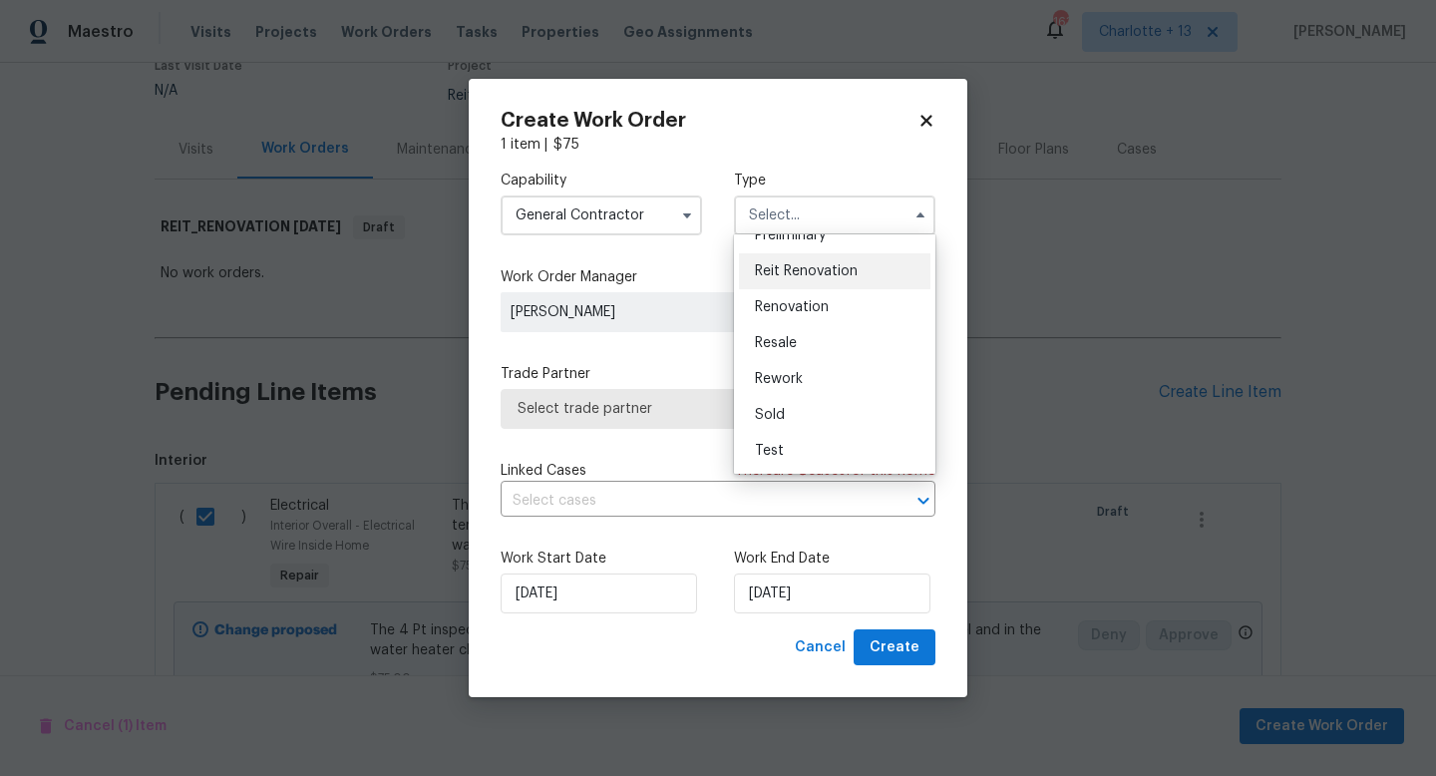
click at [809, 274] on span "Reit Renovation" at bounding box center [806, 271] width 103 height 14
type input "Reit Renovation"
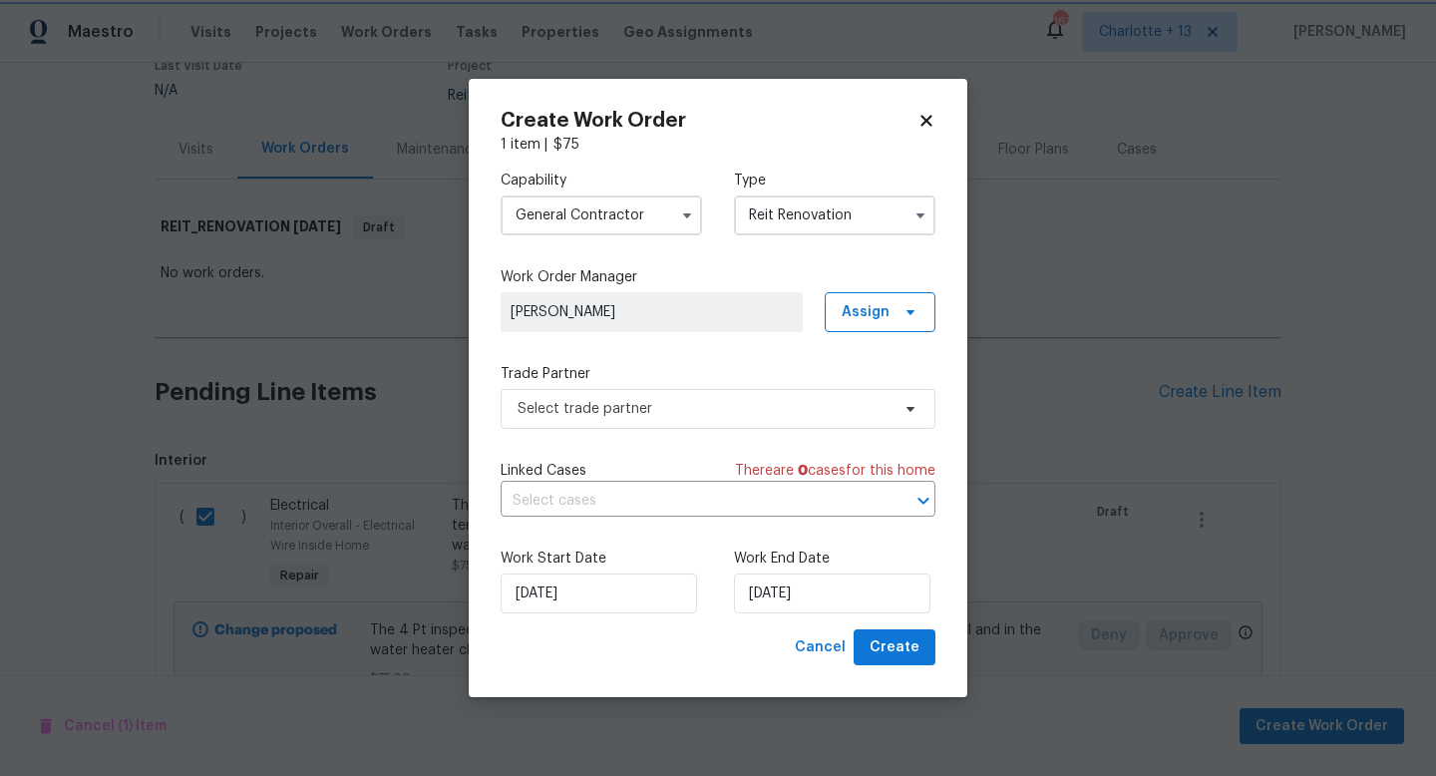
scroll to position [0, 0]
click at [720, 402] on span "Select trade partner" at bounding box center [703, 409] width 372 height 20
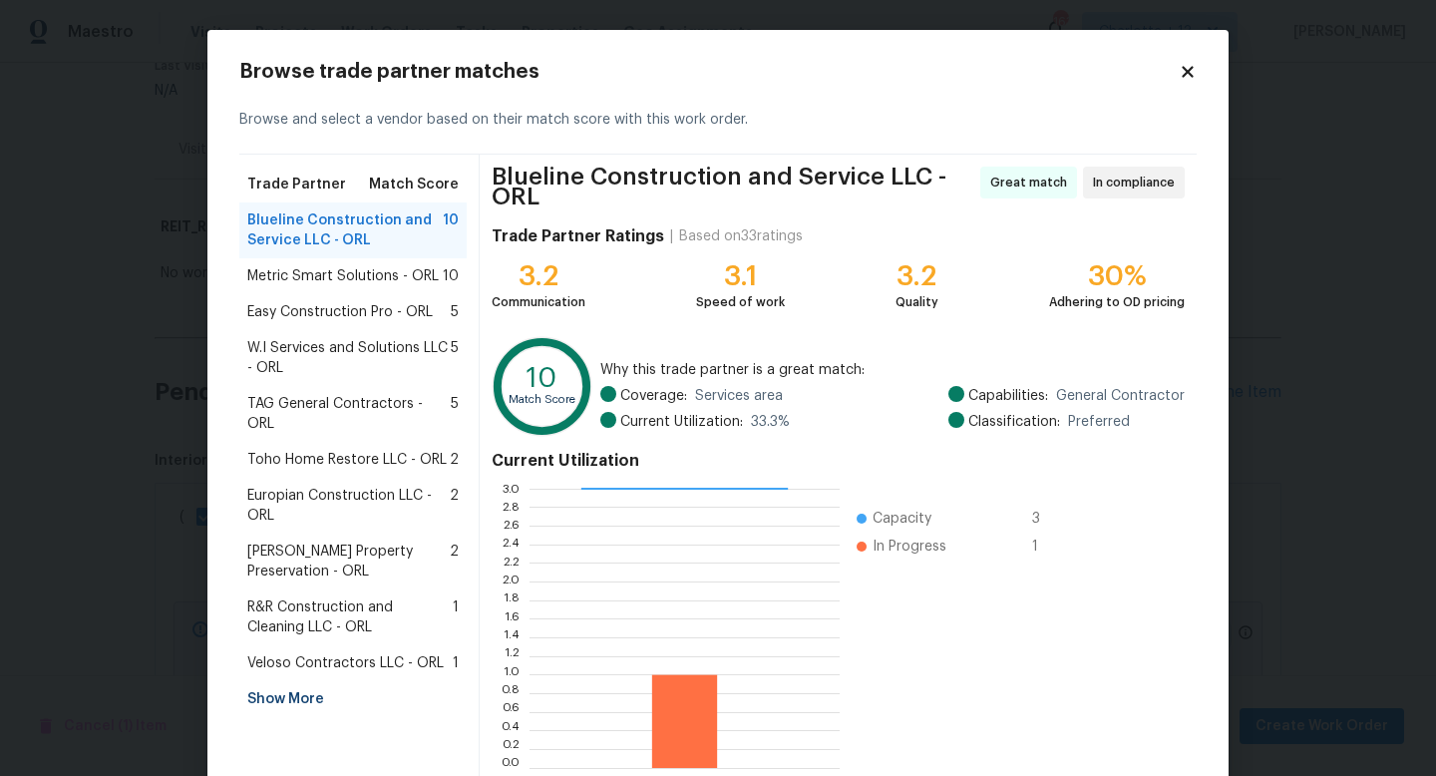
click at [296, 681] on div "Show More" at bounding box center [352, 699] width 227 height 36
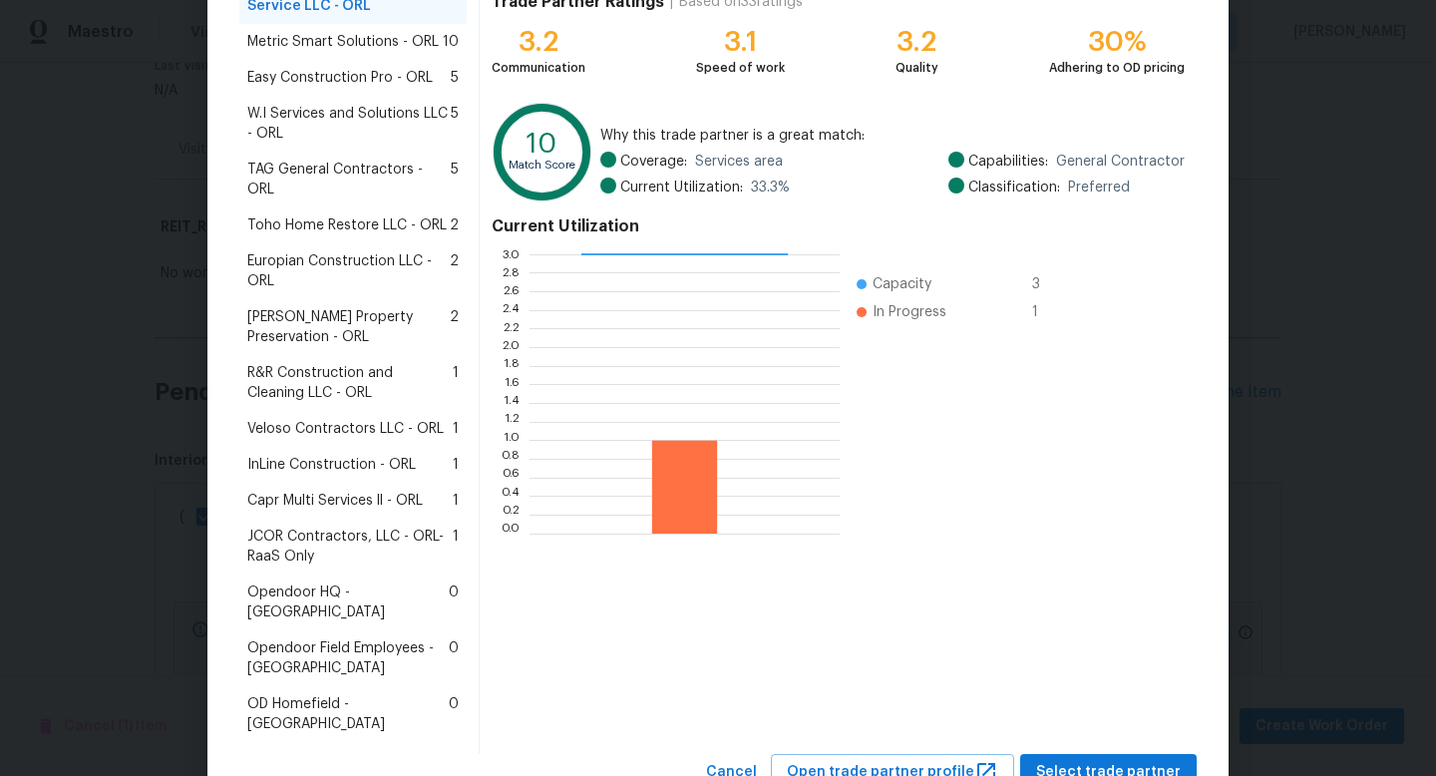
scroll to position [241, 0]
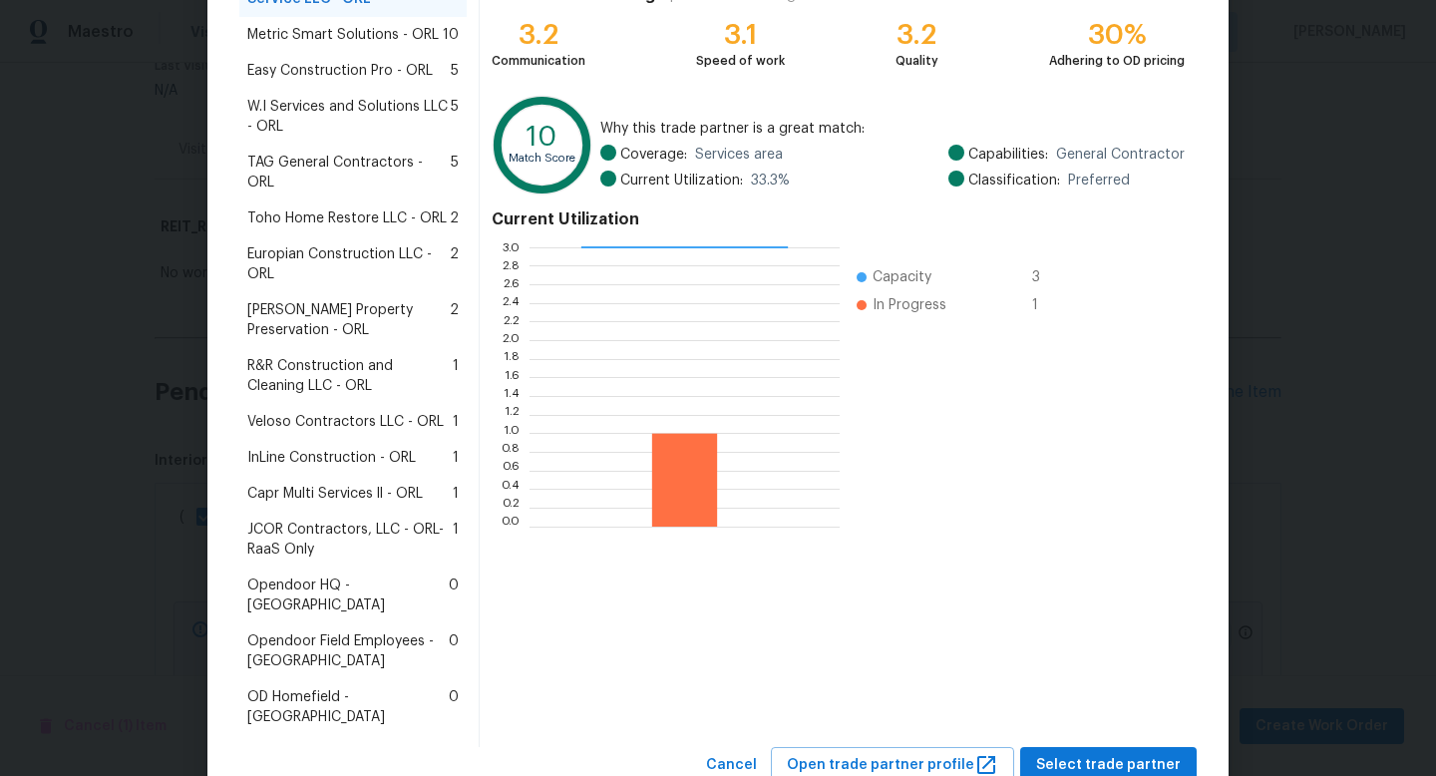
click at [294, 519] on span "JCOR Contractors, LLC - ORL-RaaS Only" at bounding box center [349, 539] width 205 height 40
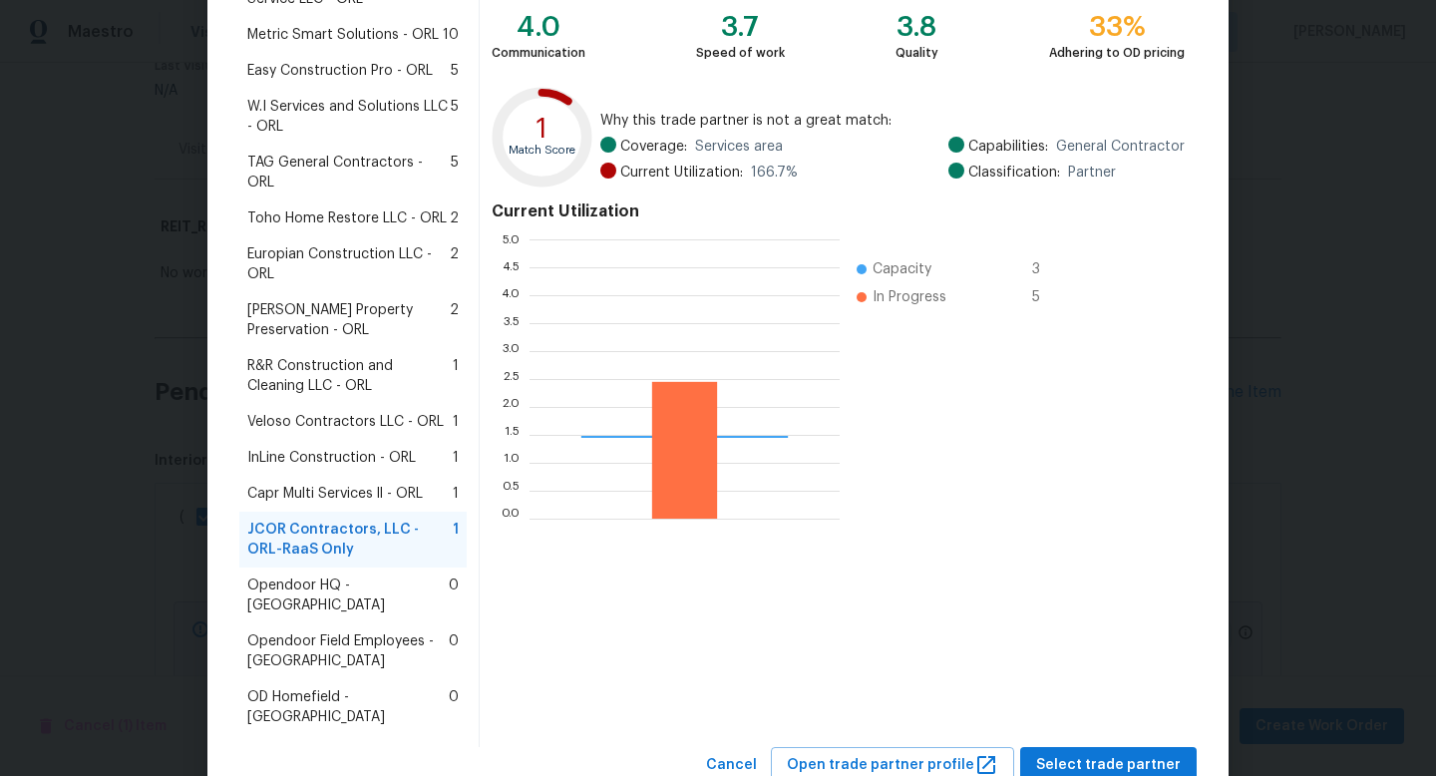
scroll to position [279, 310]
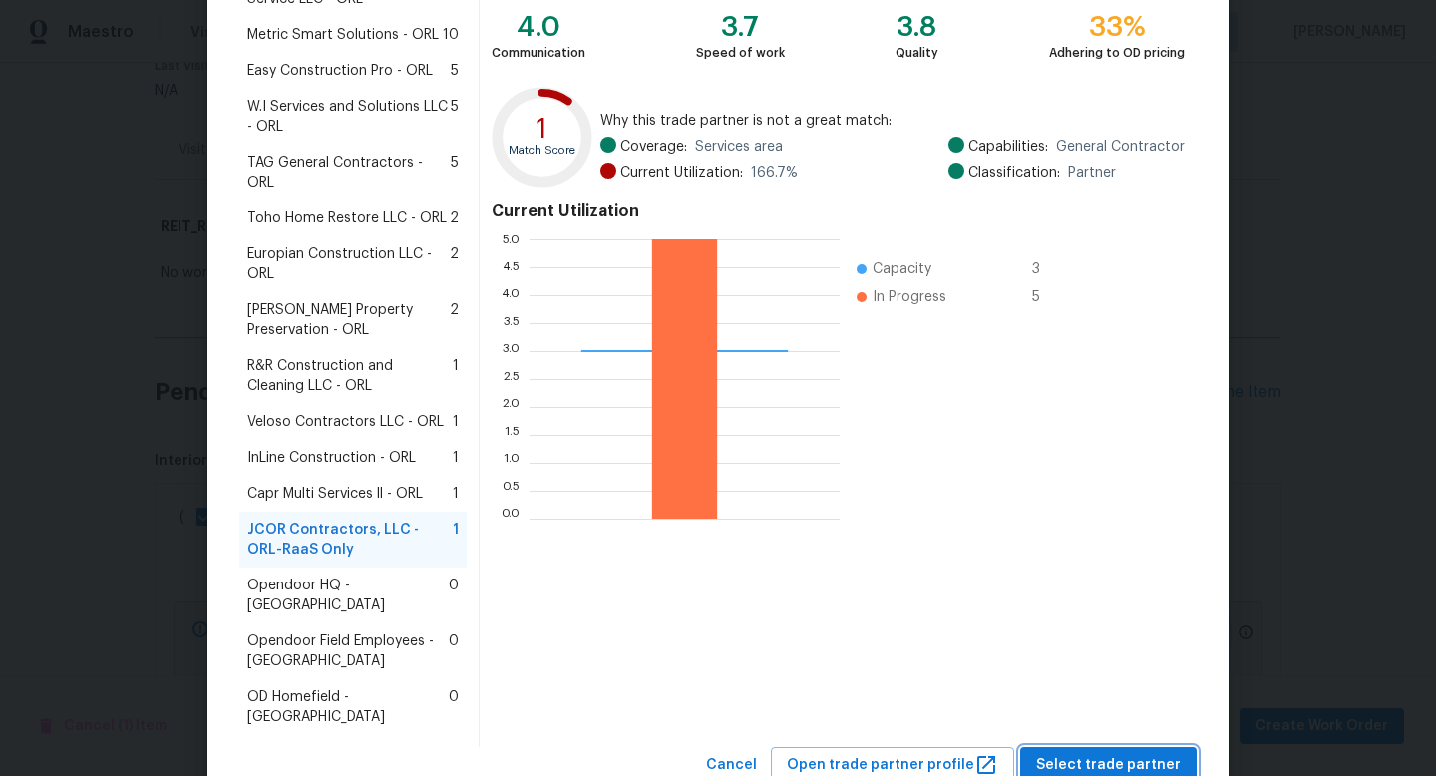
click at [1059, 753] on span "Select trade partner" at bounding box center [1108, 765] width 145 height 25
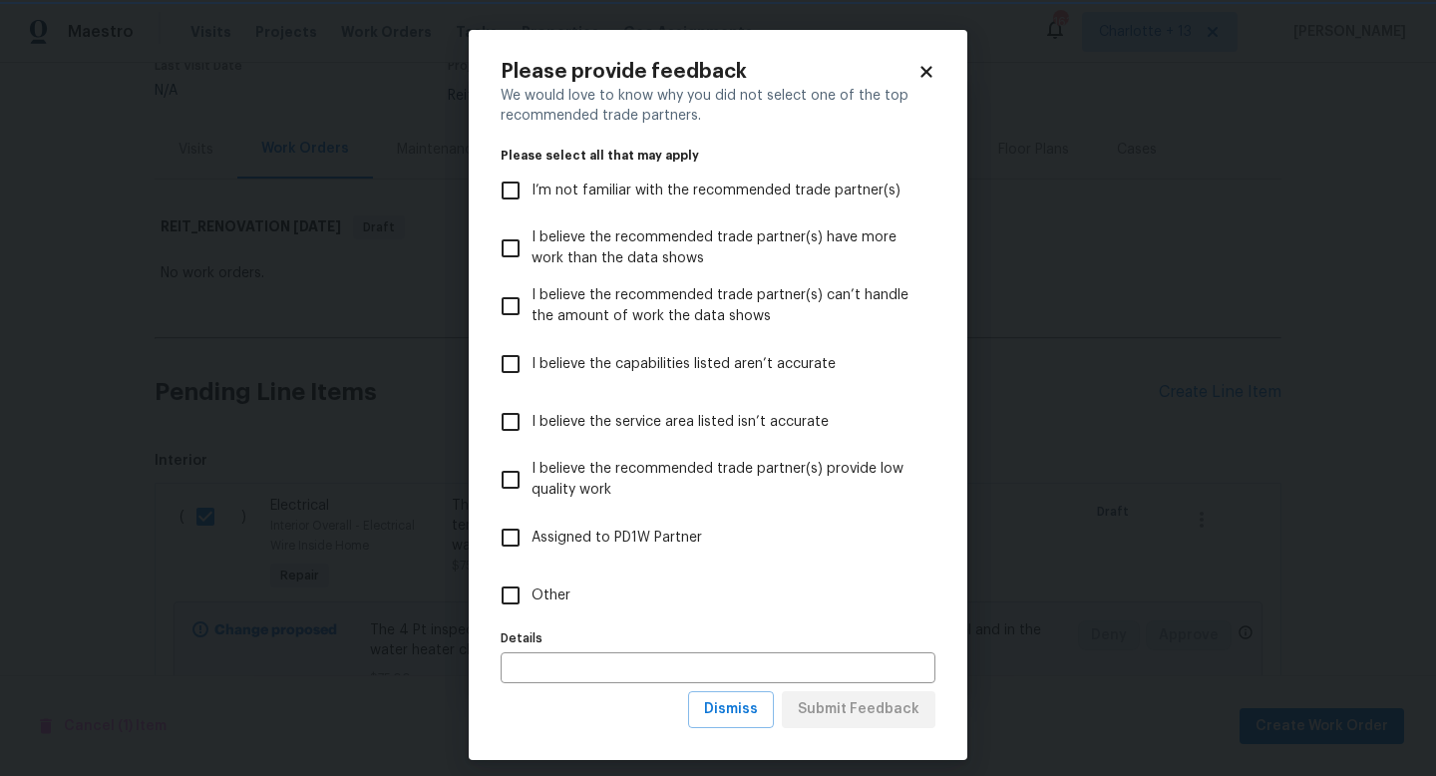
scroll to position [0, 0]
click at [512, 586] on input "Other" at bounding box center [510, 595] width 42 height 42
checkbox input "true"
click at [838, 708] on span "Submit Feedback" at bounding box center [859, 709] width 122 height 25
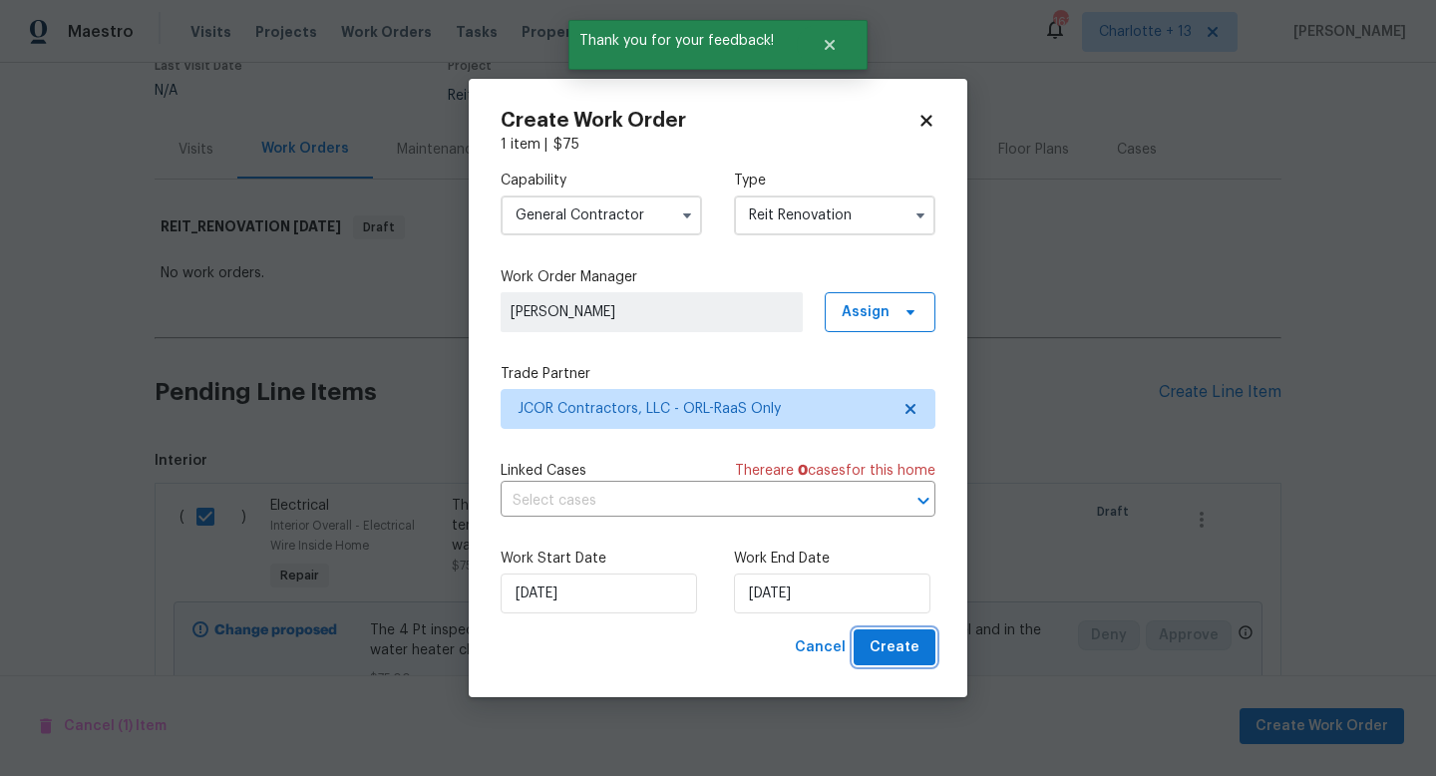
click at [894, 643] on span "Create" at bounding box center [894, 647] width 50 height 25
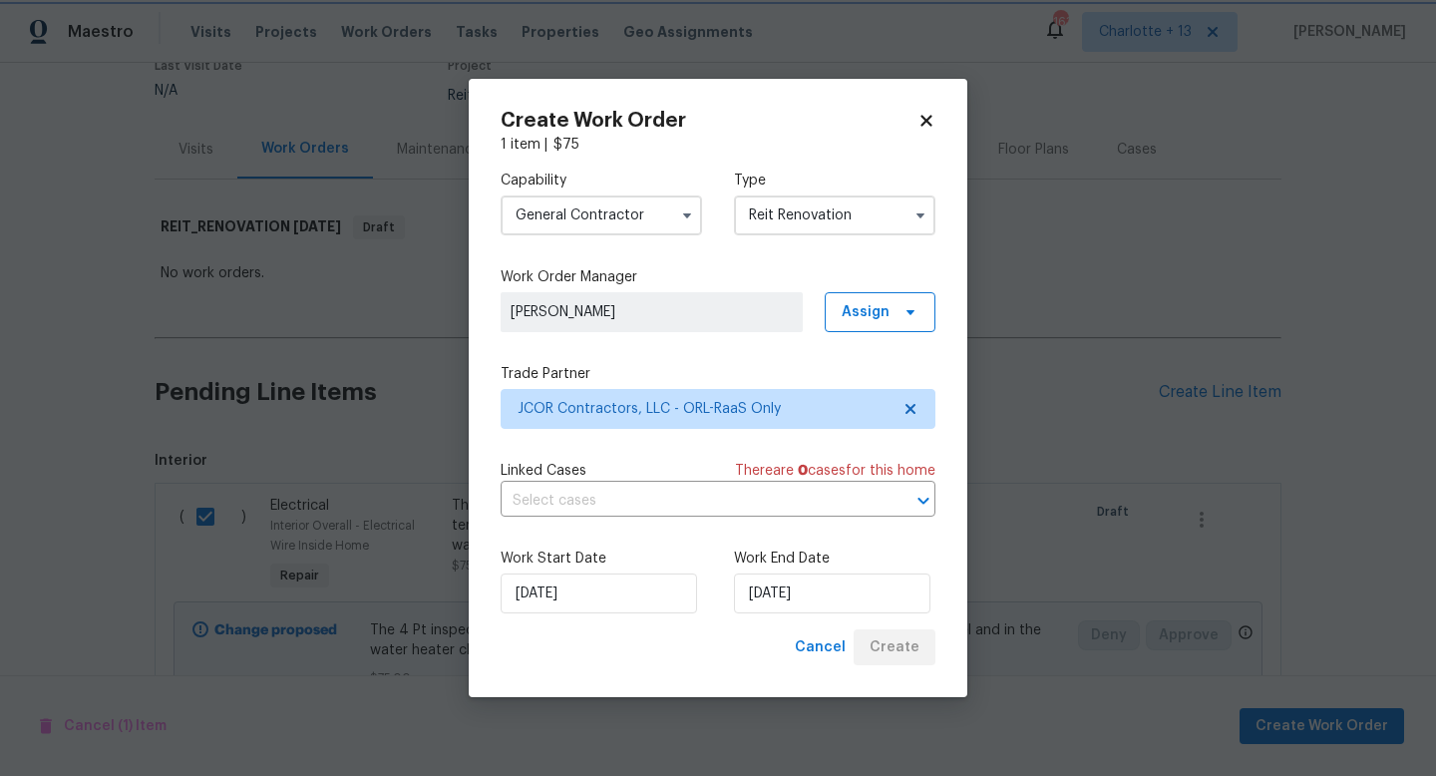
scroll to position [54, 0]
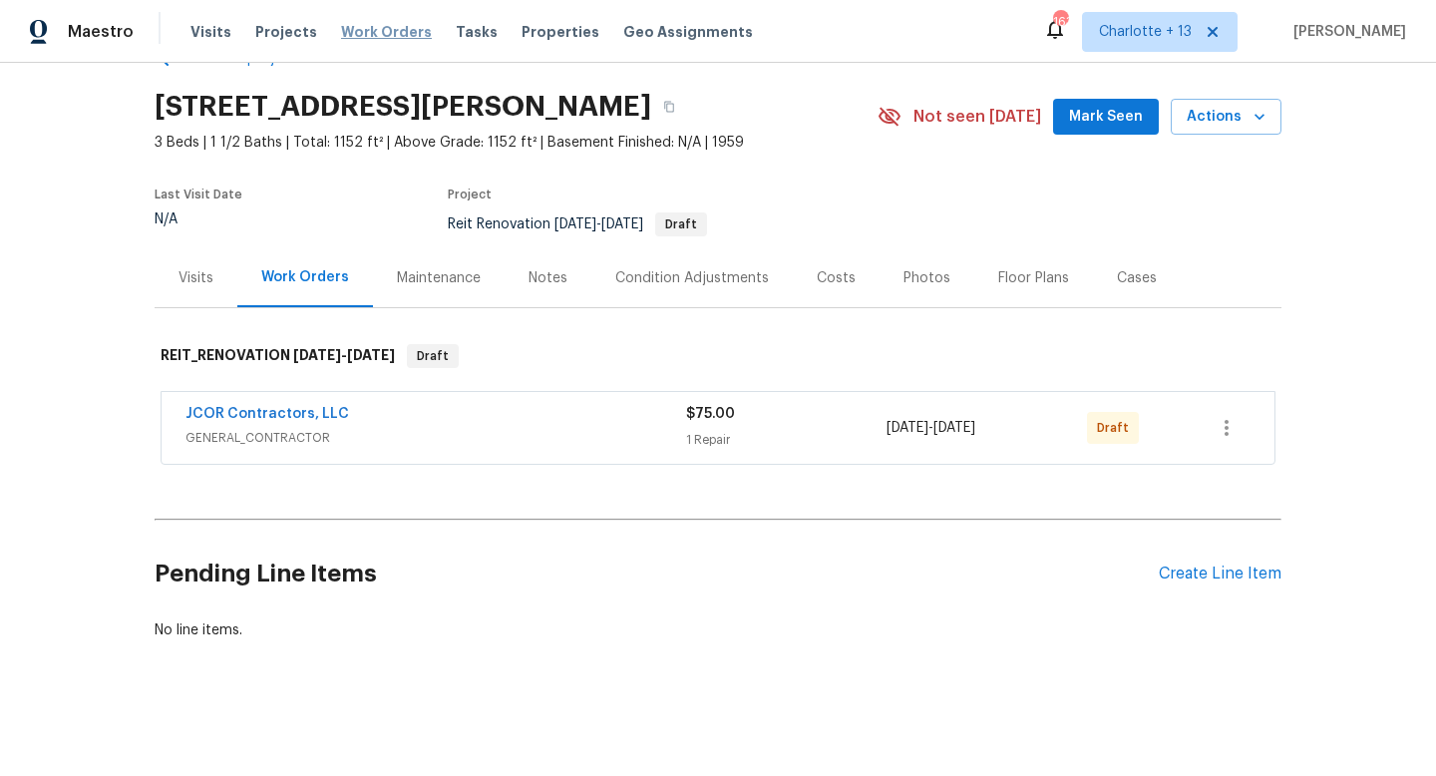
click at [363, 35] on span "Work Orders" at bounding box center [386, 32] width 91 height 20
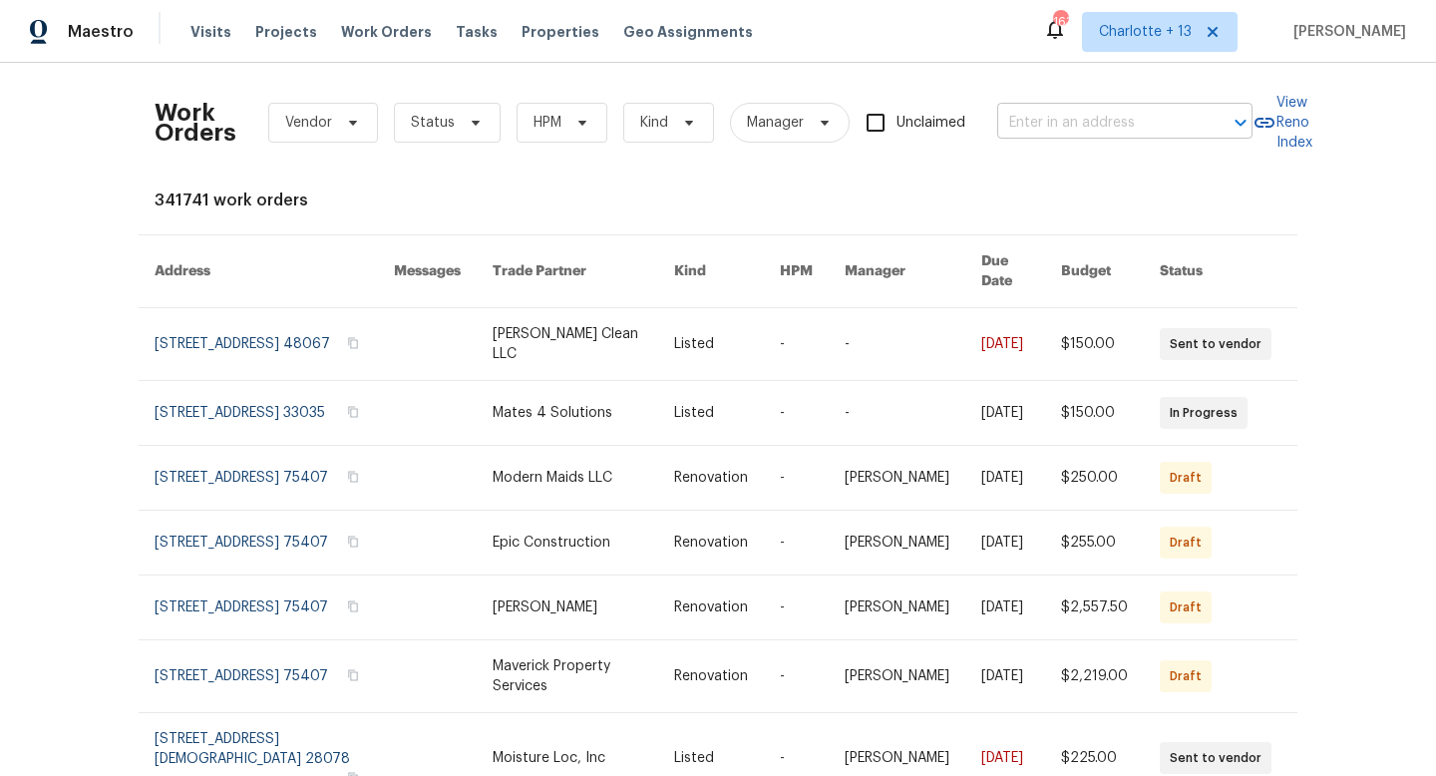
click at [1024, 113] on input "text" at bounding box center [1096, 123] width 199 height 31
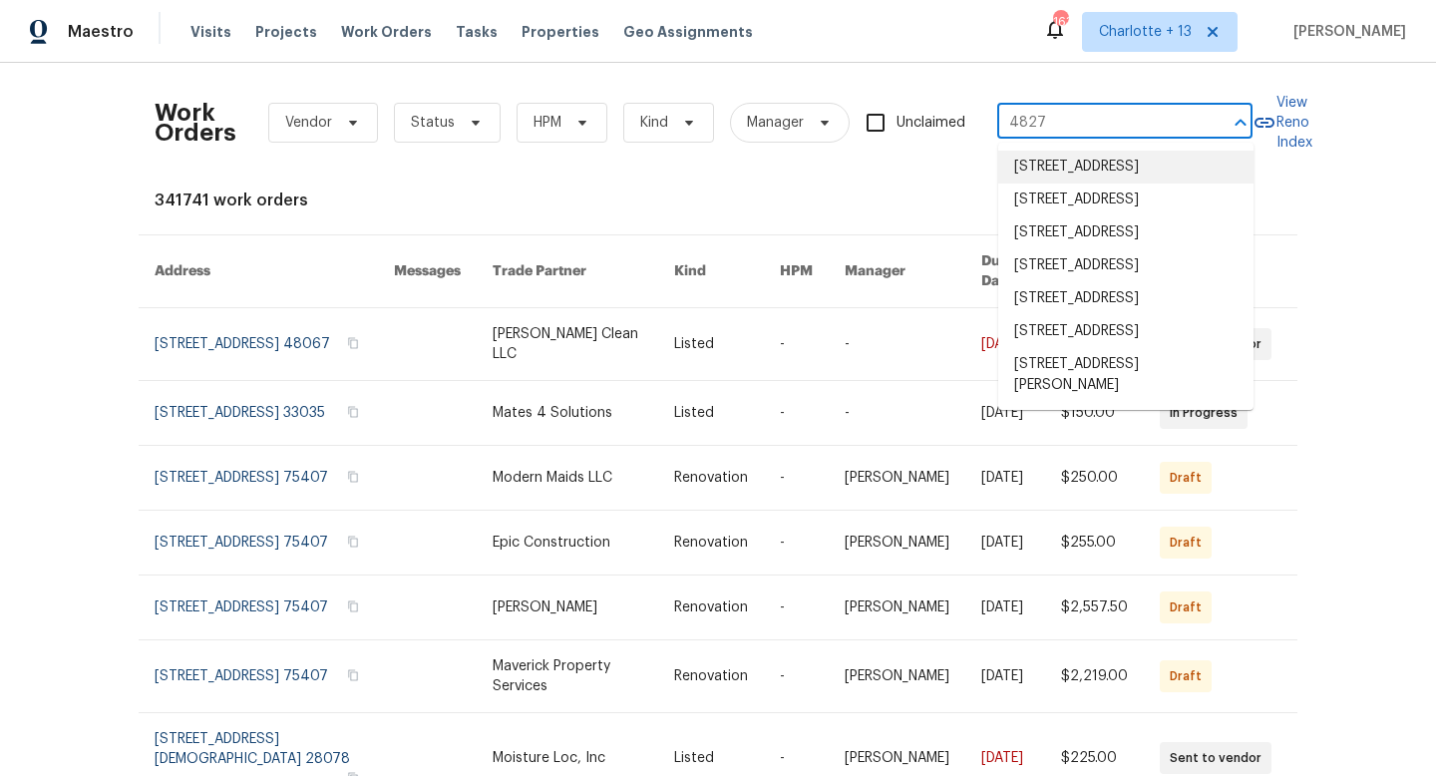
type input "4827"
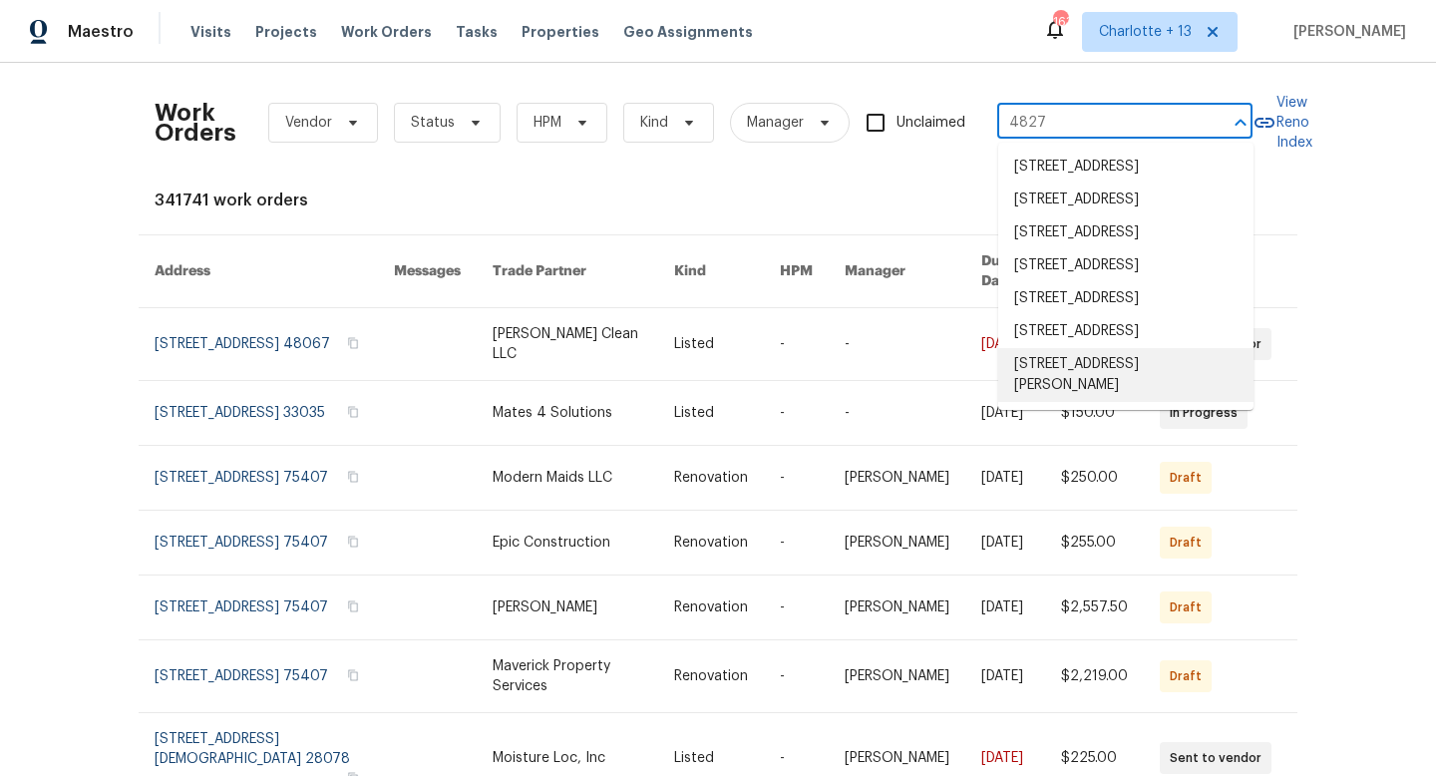
click at [1070, 402] on li "[STREET_ADDRESS][PERSON_NAME]" at bounding box center [1125, 375] width 255 height 54
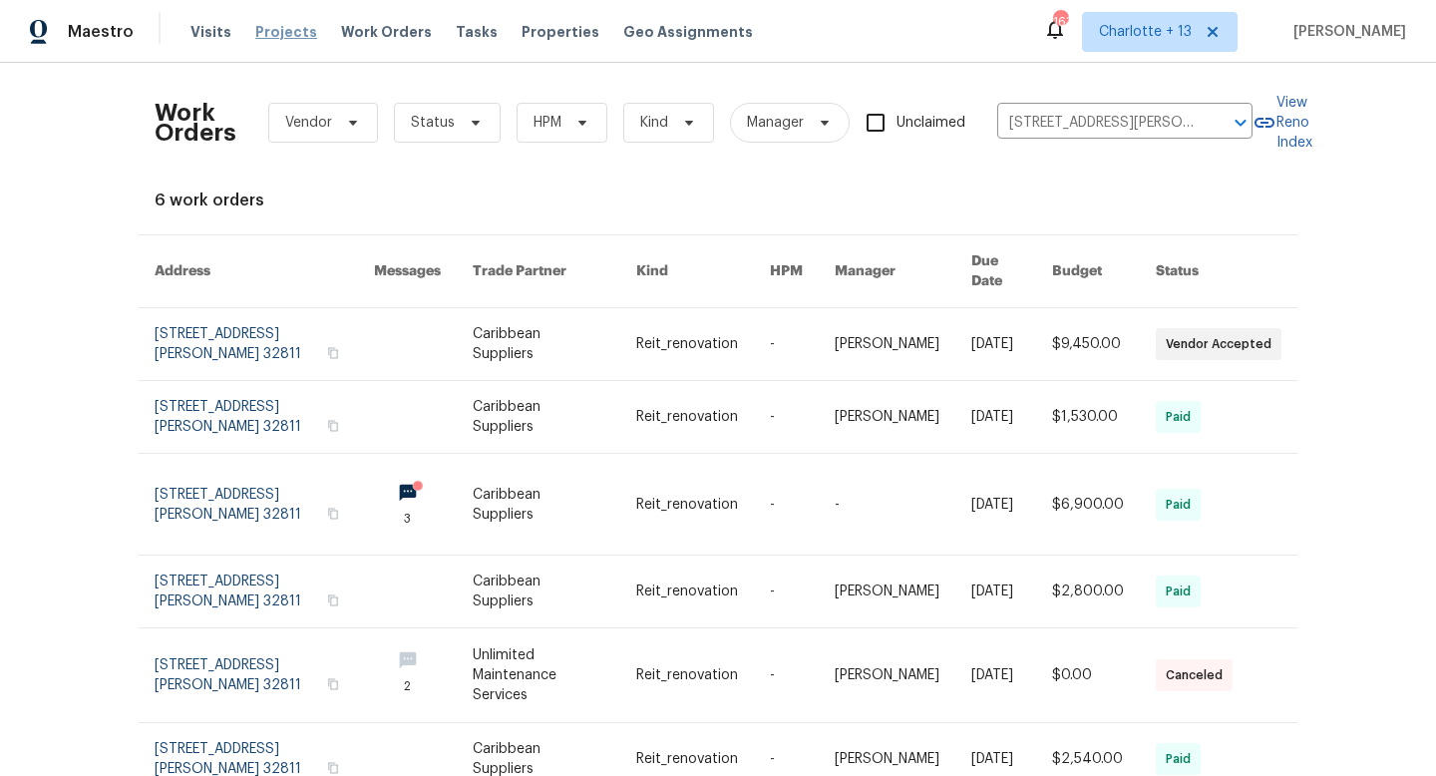
click at [295, 33] on span "Projects" at bounding box center [286, 32] width 62 height 20
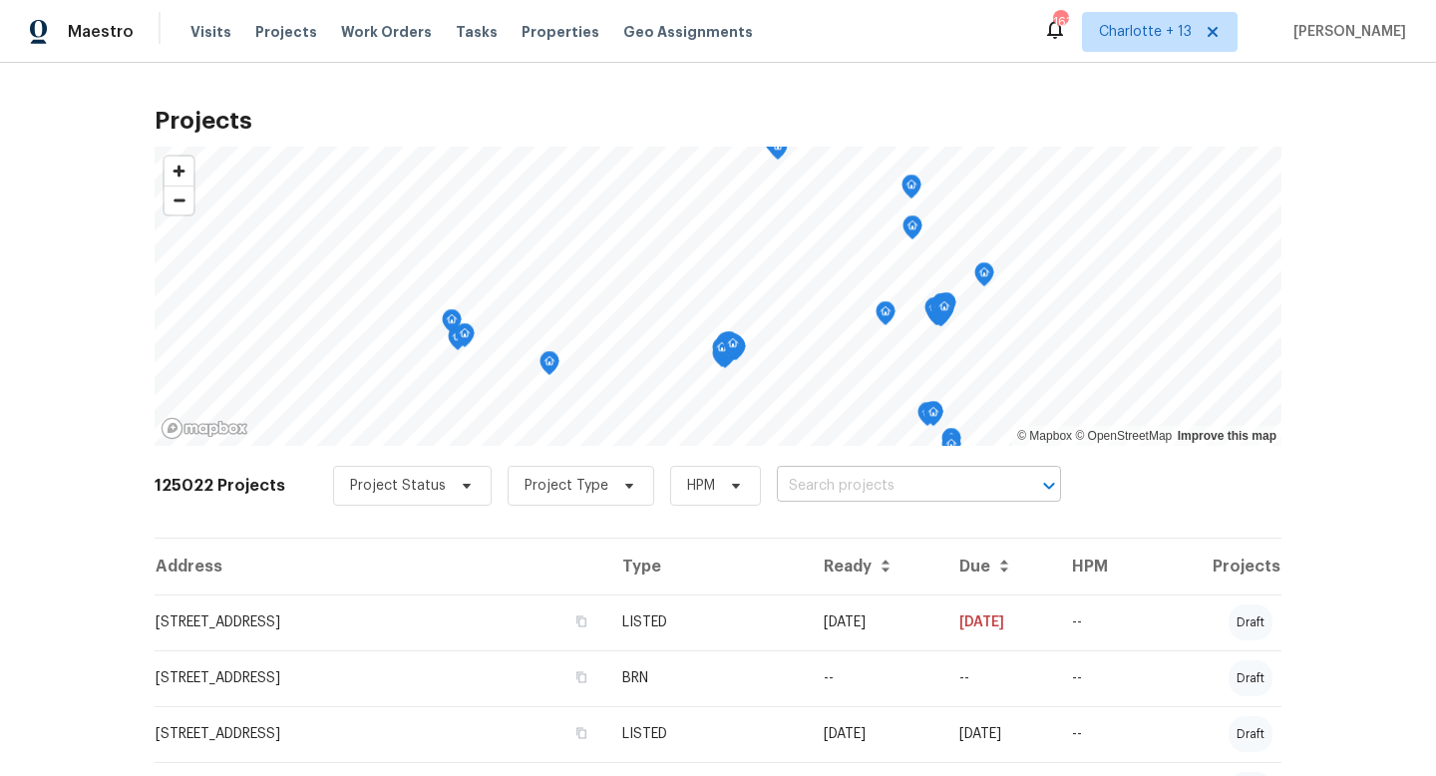
click at [777, 478] on input "text" at bounding box center [891, 486] width 228 height 31
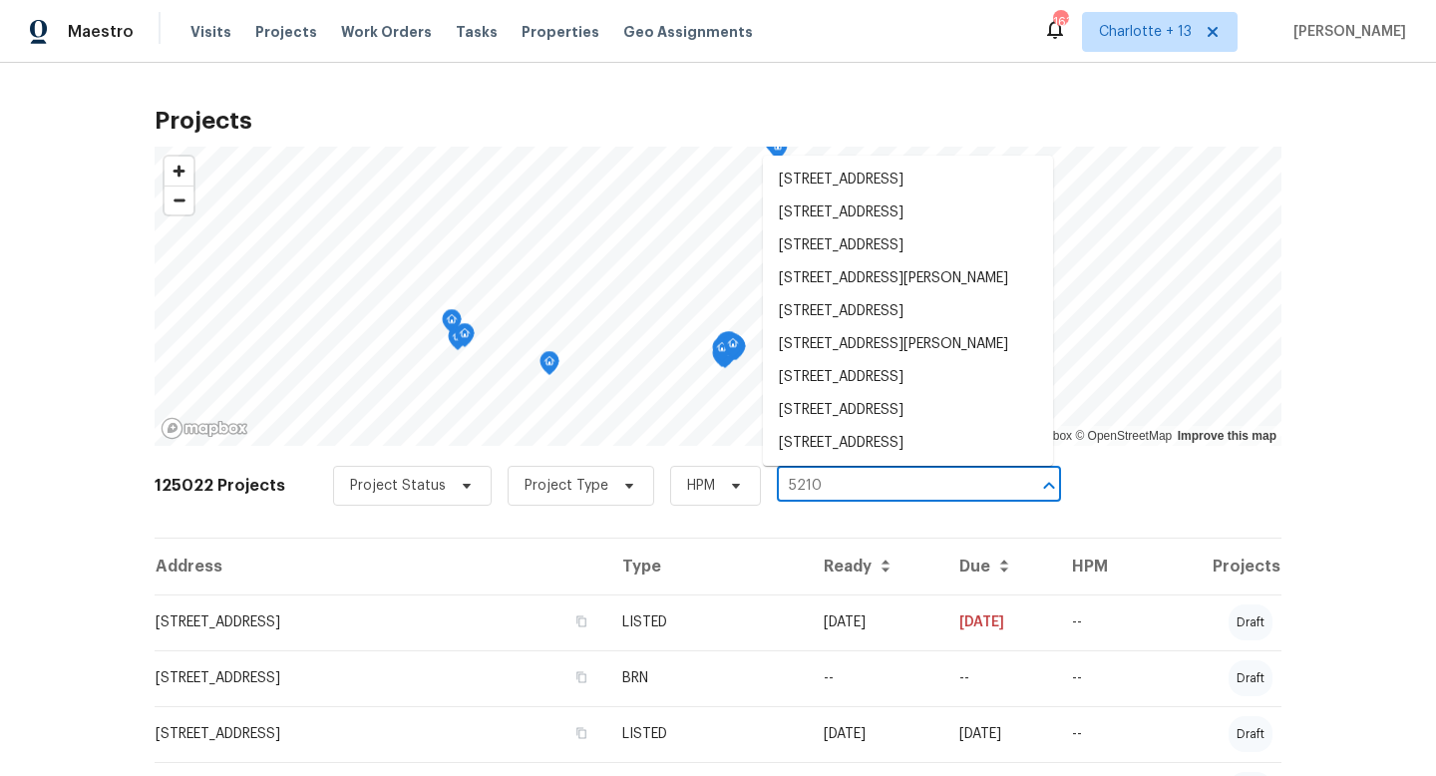
type input "5210 g"
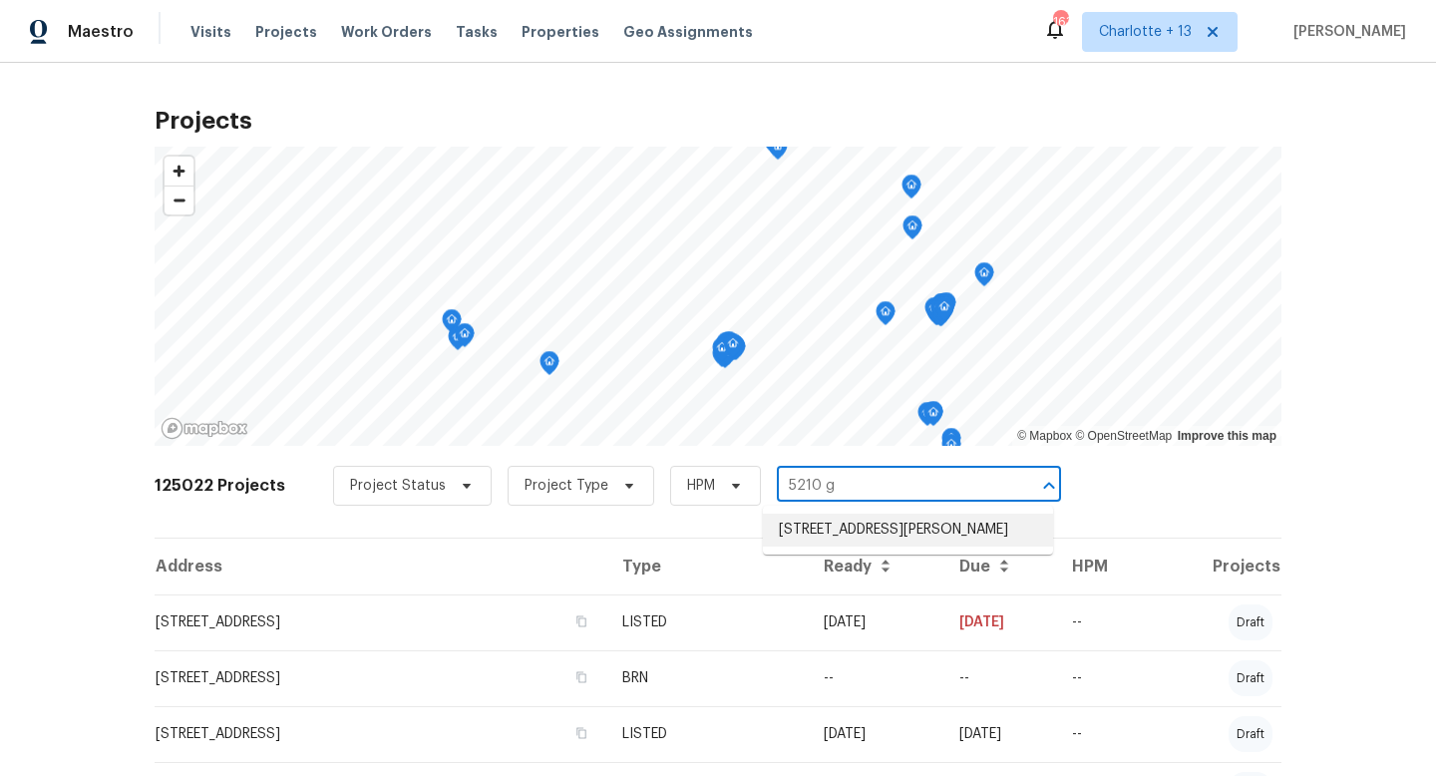
click at [822, 527] on li "[STREET_ADDRESS][PERSON_NAME]" at bounding box center [908, 529] width 290 height 33
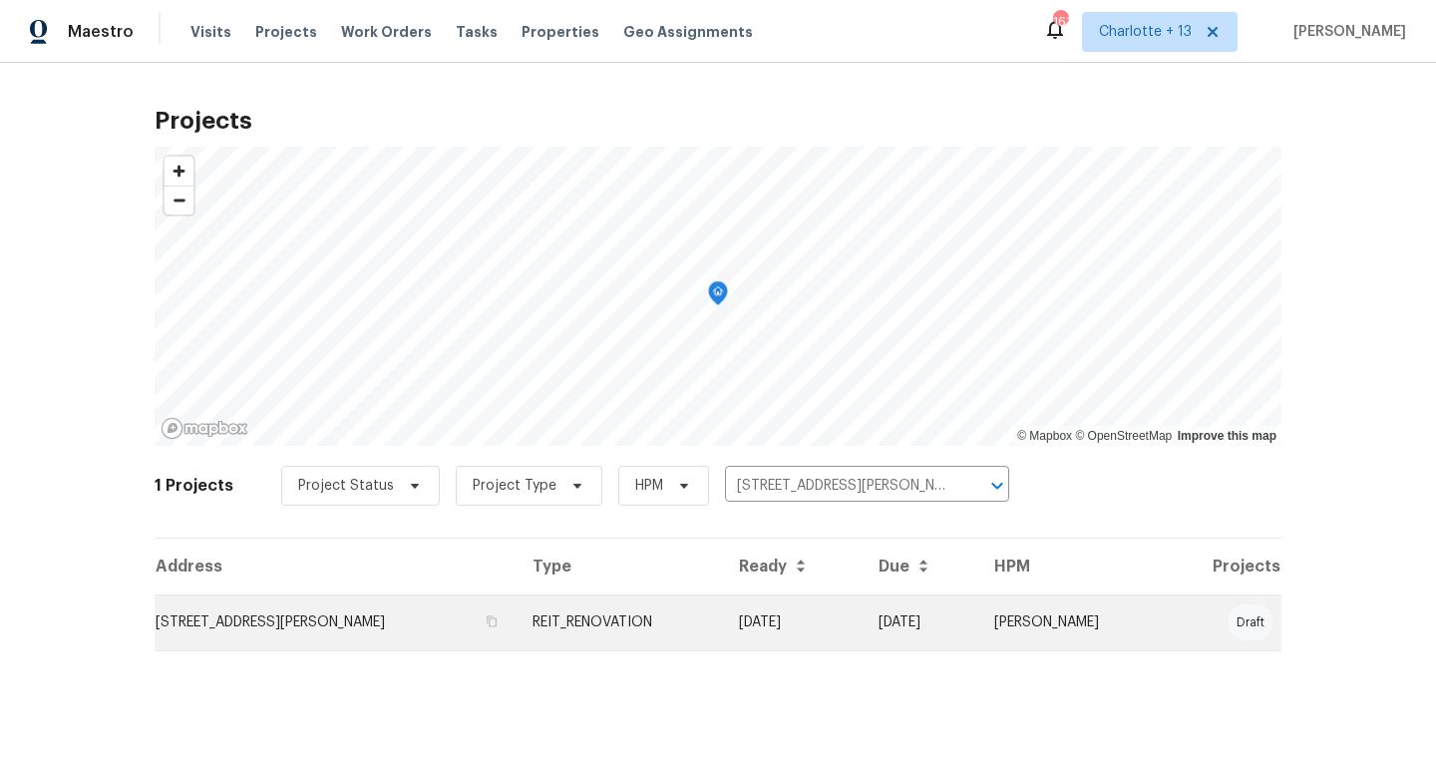
click at [1126, 603] on td "[PERSON_NAME]" at bounding box center [1071, 622] width 186 height 56
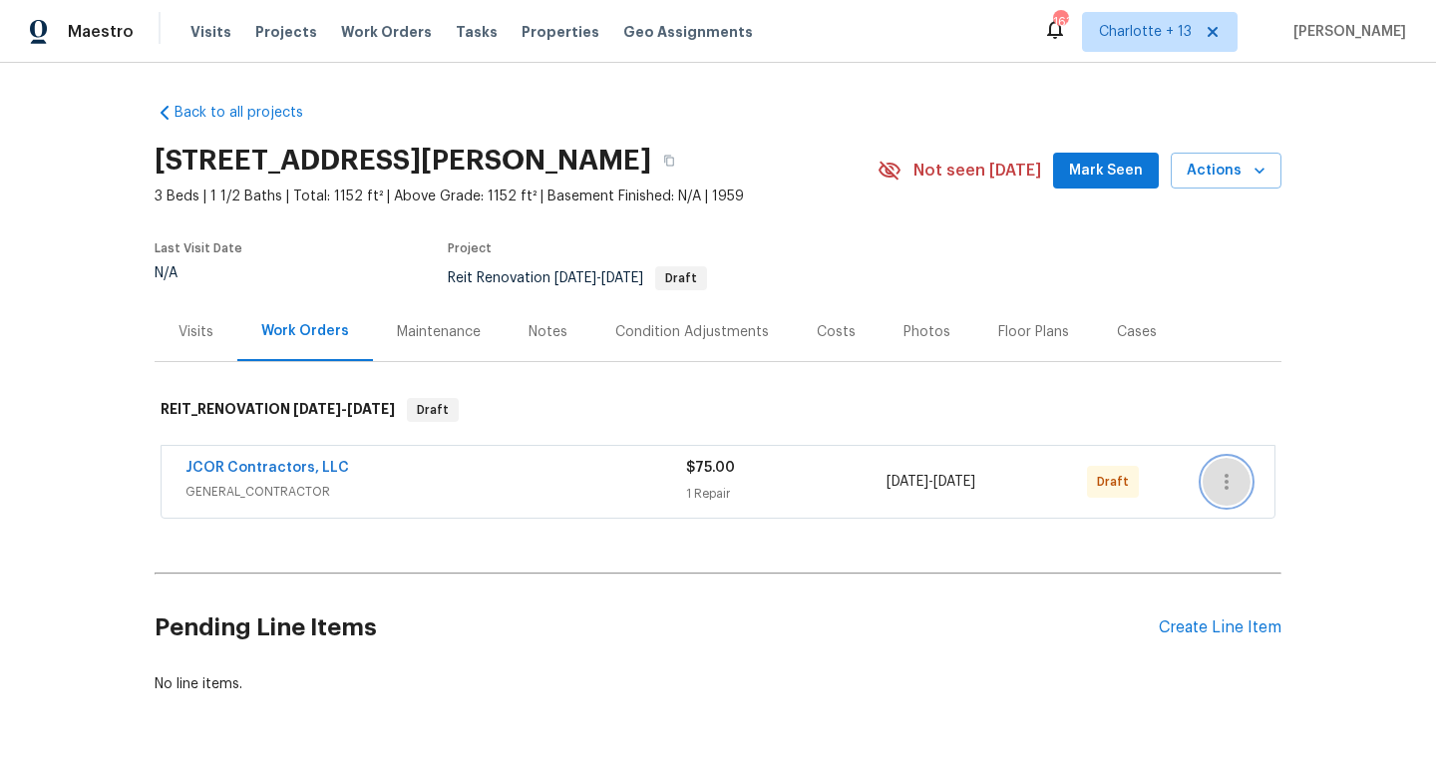
click at [1222, 486] on icon "button" at bounding box center [1226, 482] width 24 height 24
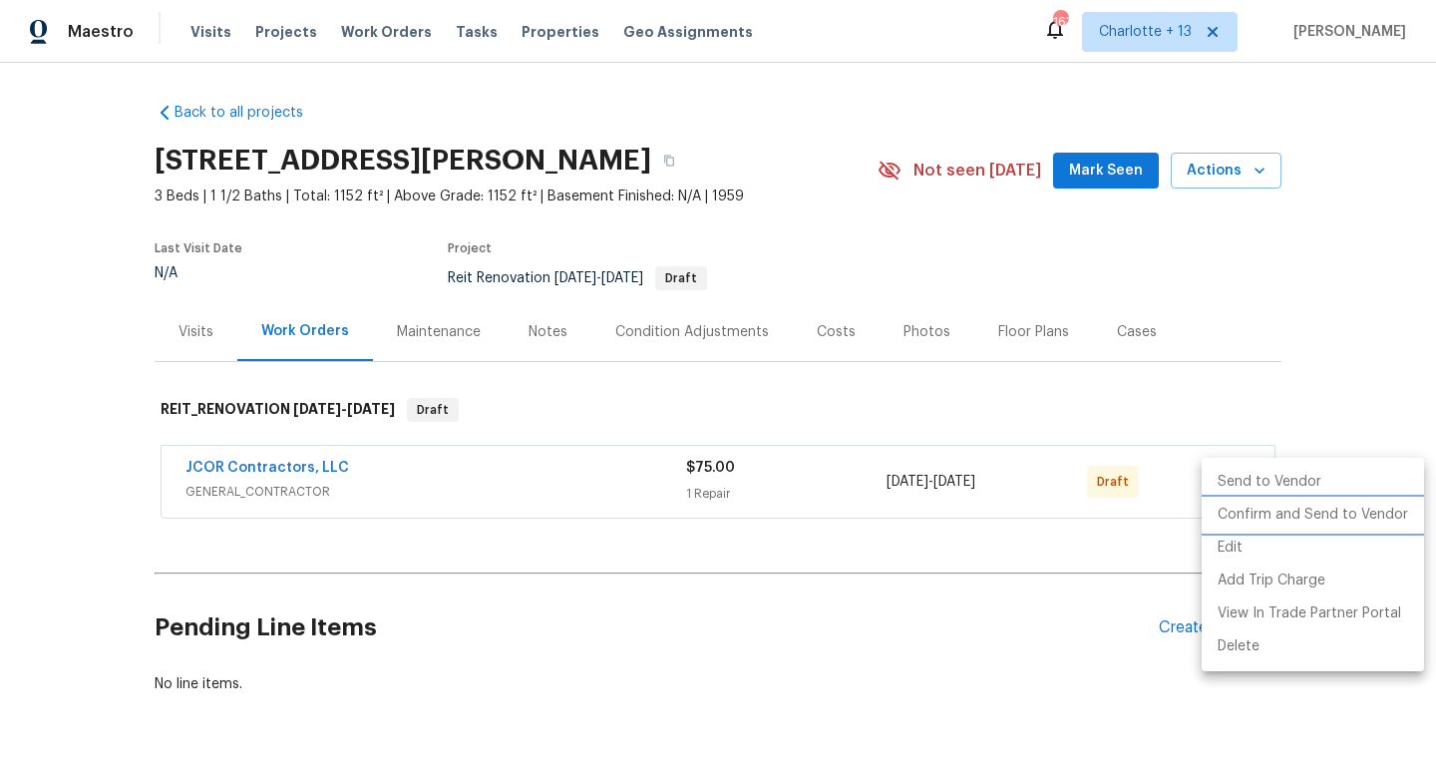
click at [1239, 515] on li "Confirm and Send to Vendor" at bounding box center [1312, 514] width 222 height 33
